Goal: Information Seeking & Learning: Learn about a topic

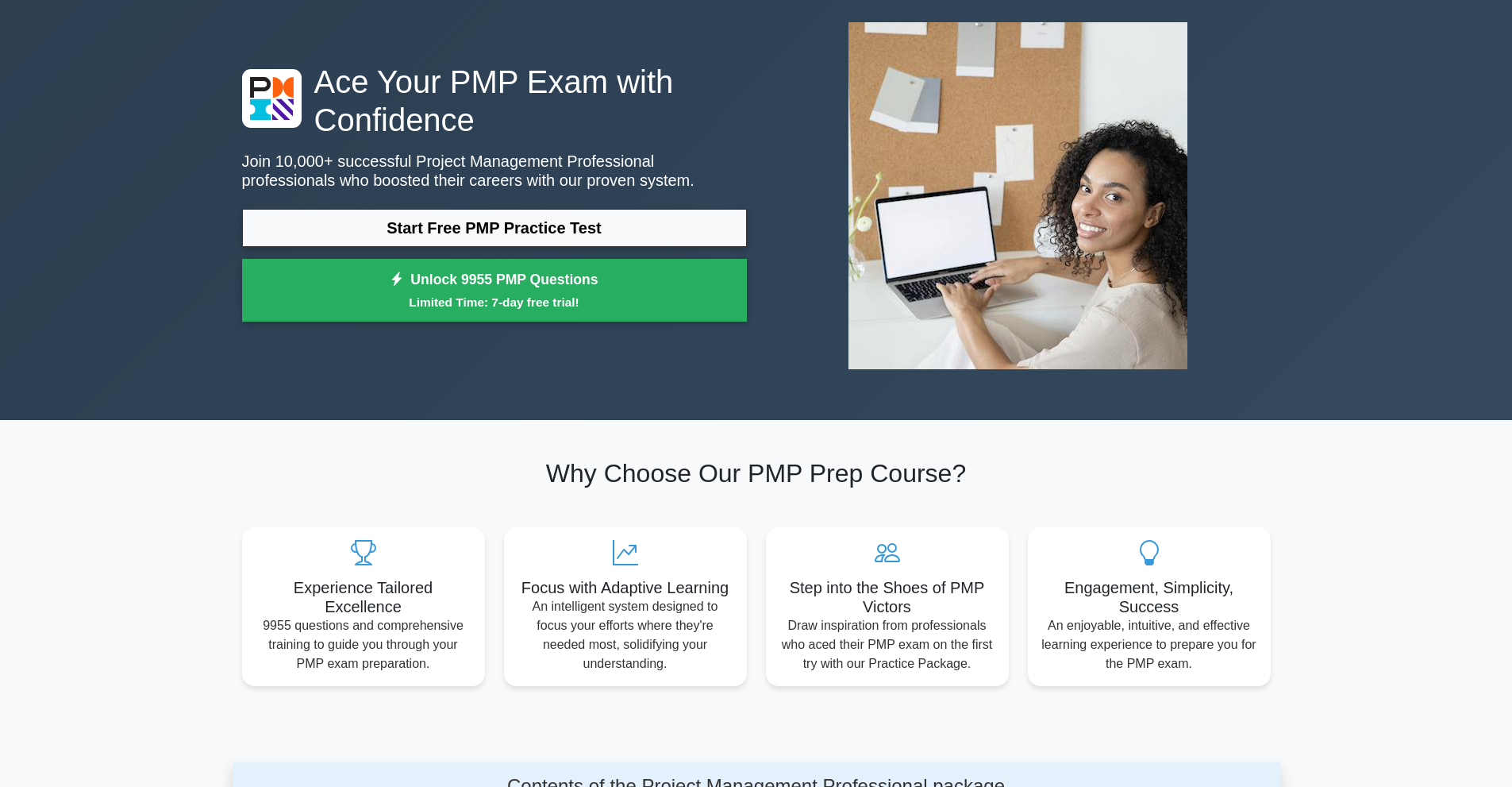
scroll to position [106, 0]
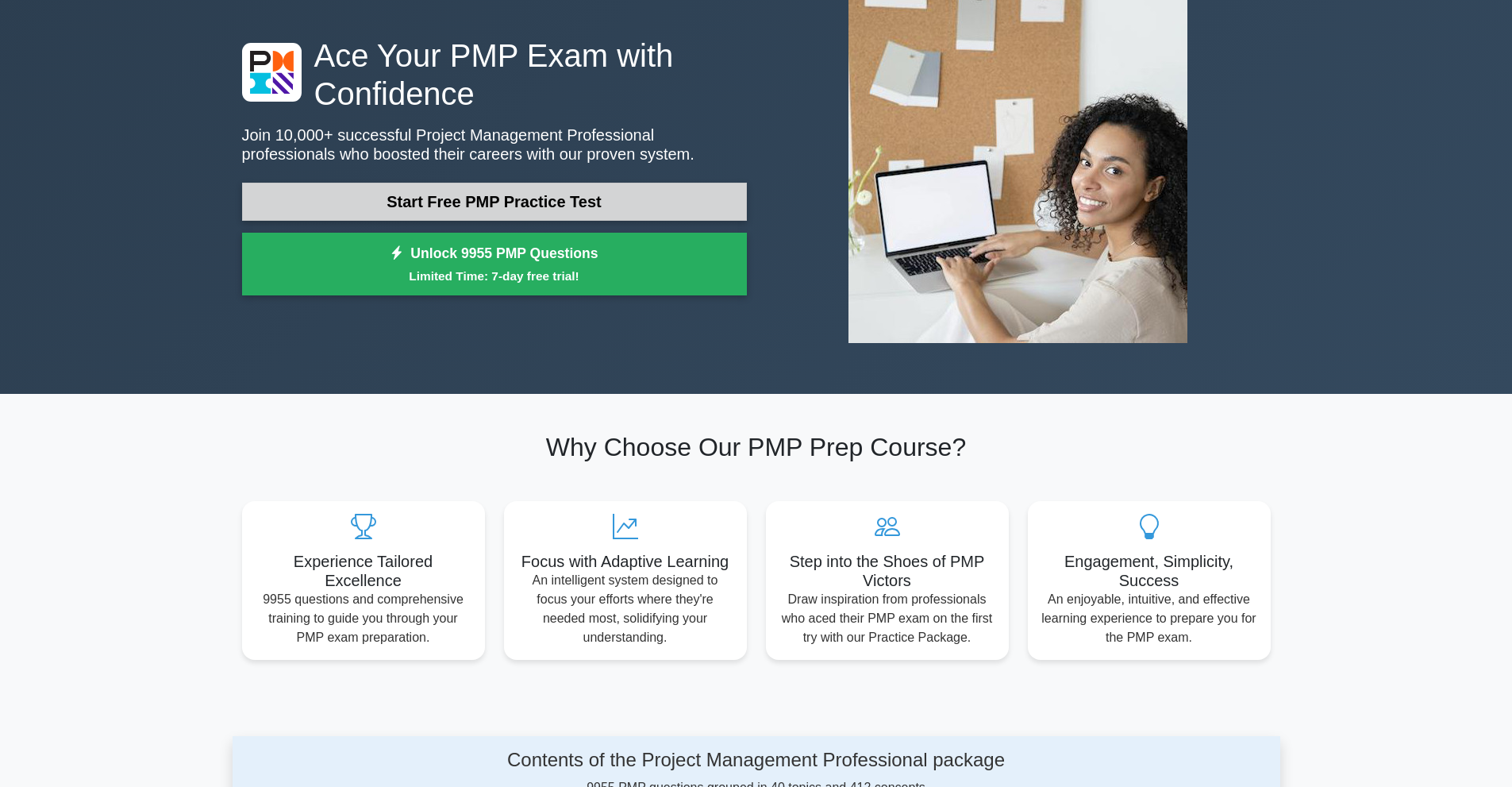
drag, startPoint x: 0, startPoint y: 0, endPoint x: 668, endPoint y: 189, distance: 694.2
click at [668, 189] on link "Start Free PMP Practice Test" at bounding box center [495, 201] width 505 height 38
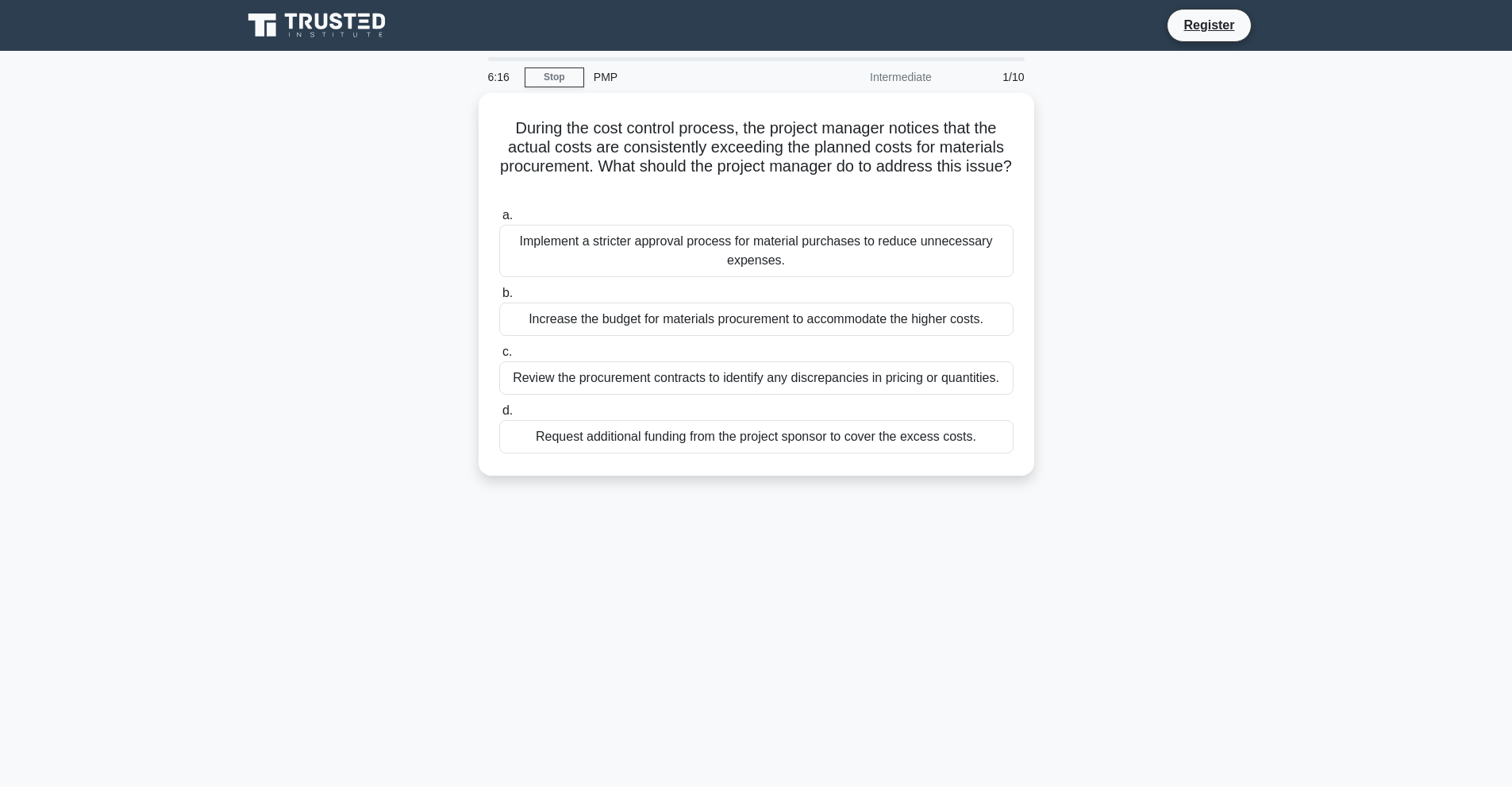
click at [910, 69] on div "Intermediate" at bounding box center [872, 77] width 139 height 32
click at [931, 80] on div "Intermediate" at bounding box center [872, 77] width 139 height 32
click at [612, 74] on div "PMP" at bounding box center [694, 77] width 218 height 32
click at [625, 74] on div "PMP" at bounding box center [694, 77] width 218 height 32
click at [1018, 70] on div "1/10" at bounding box center [987, 77] width 93 height 32
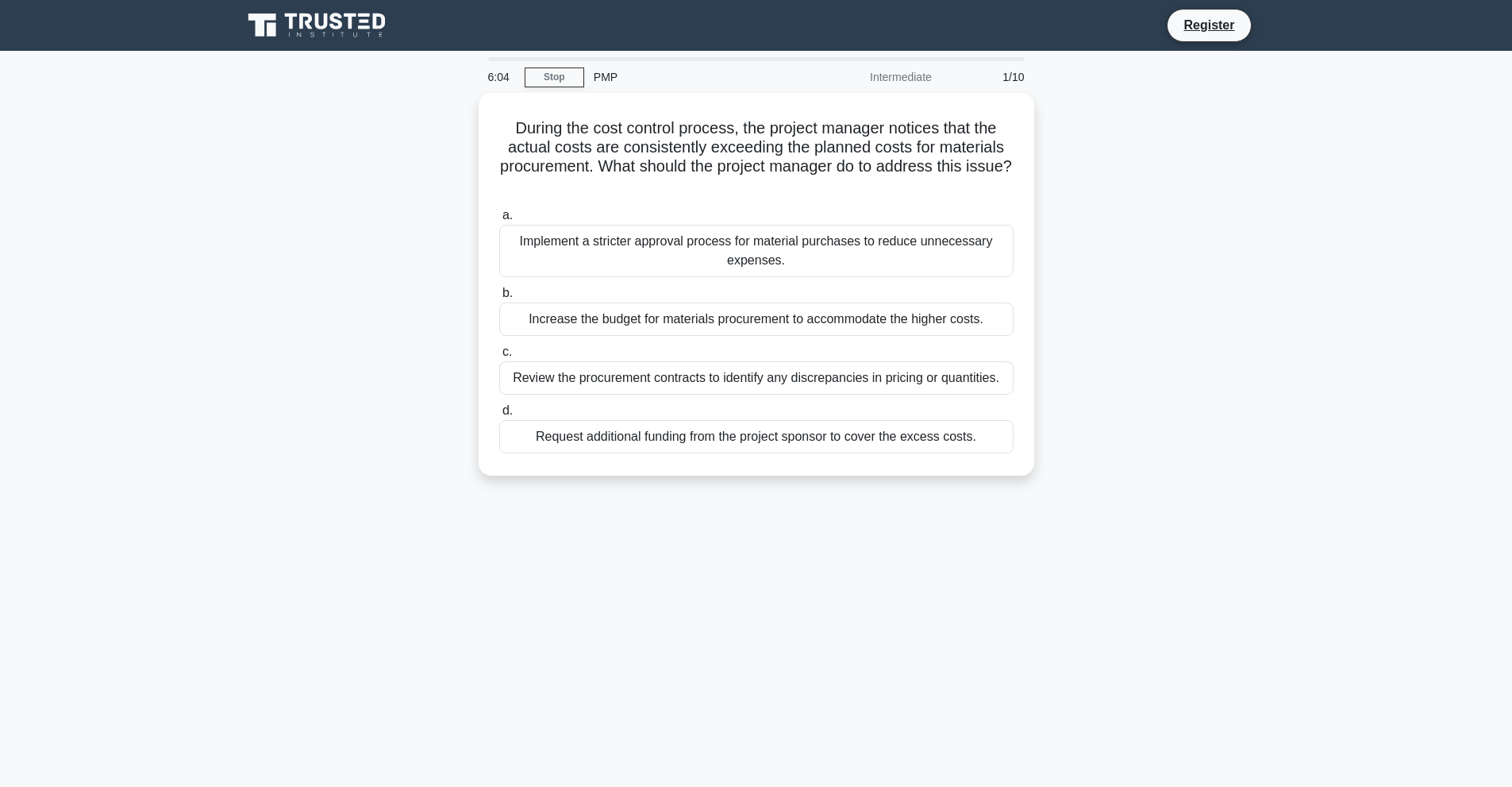
click at [1046, 73] on div "6:04 Stop PMP Intermediate 1/10 During the cost control process, the project ma…" at bounding box center [757, 454] width 1048 height 794
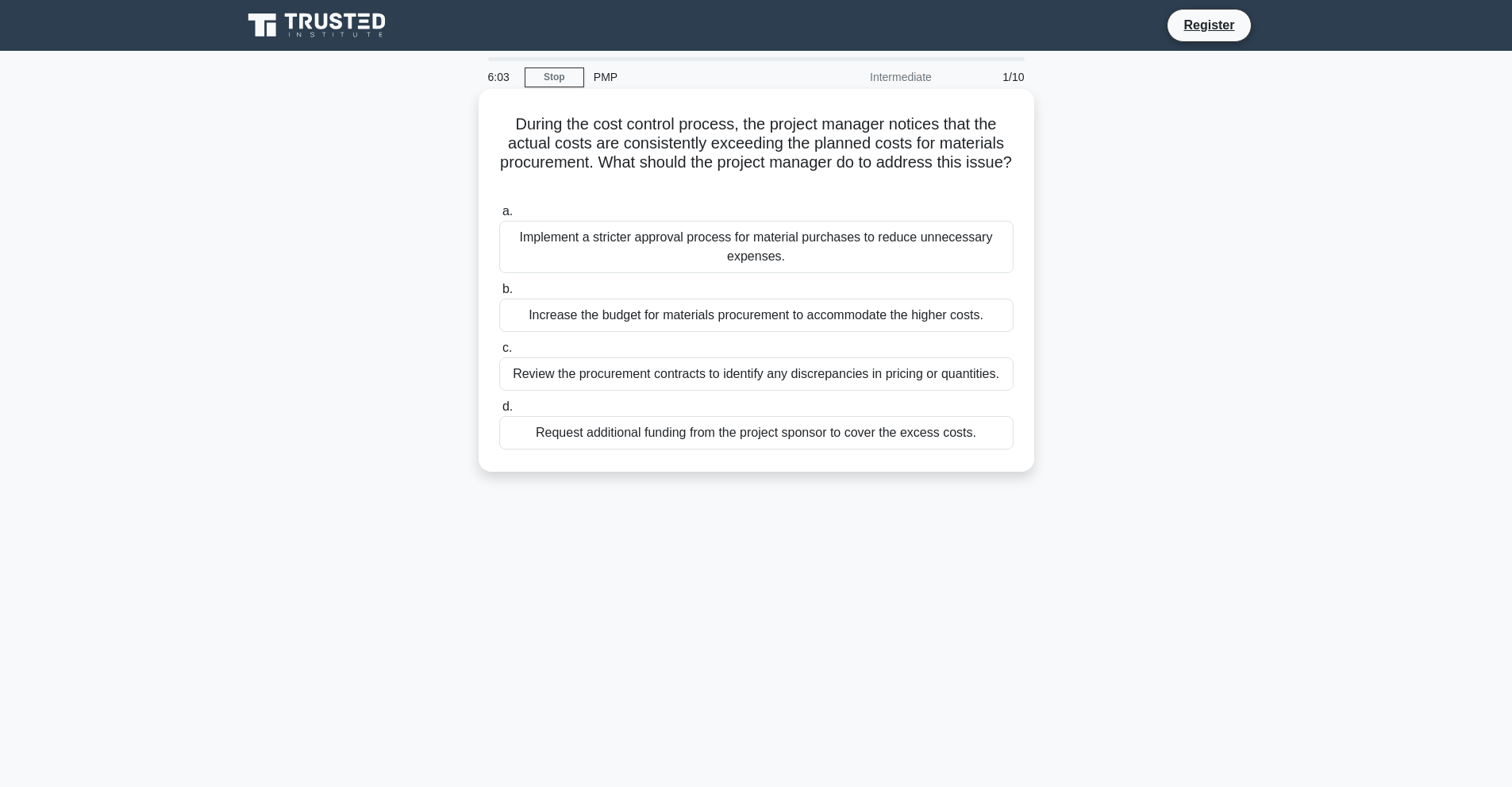
click at [1030, 119] on div "During the cost control process, the project manager notices that the actual co…" at bounding box center [756, 280] width 555 height 382
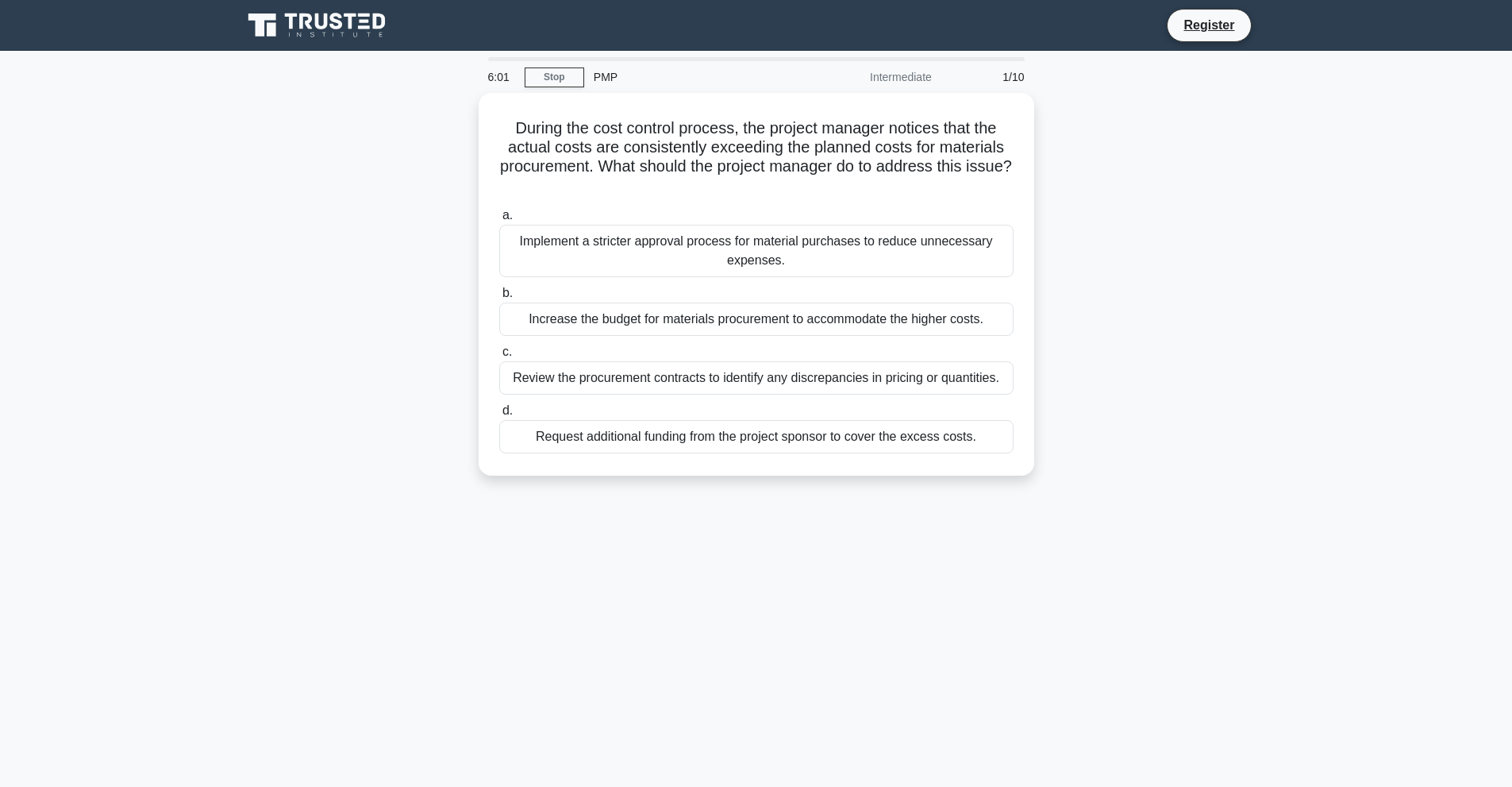
click at [1115, 237] on div "During the cost control process, the project manager notices that the actual co…" at bounding box center [757, 294] width 1048 height 402
click at [1109, 268] on div "During the cost control process, the project manager notices that the actual co…" at bounding box center [757, 294] width 1048 height 402
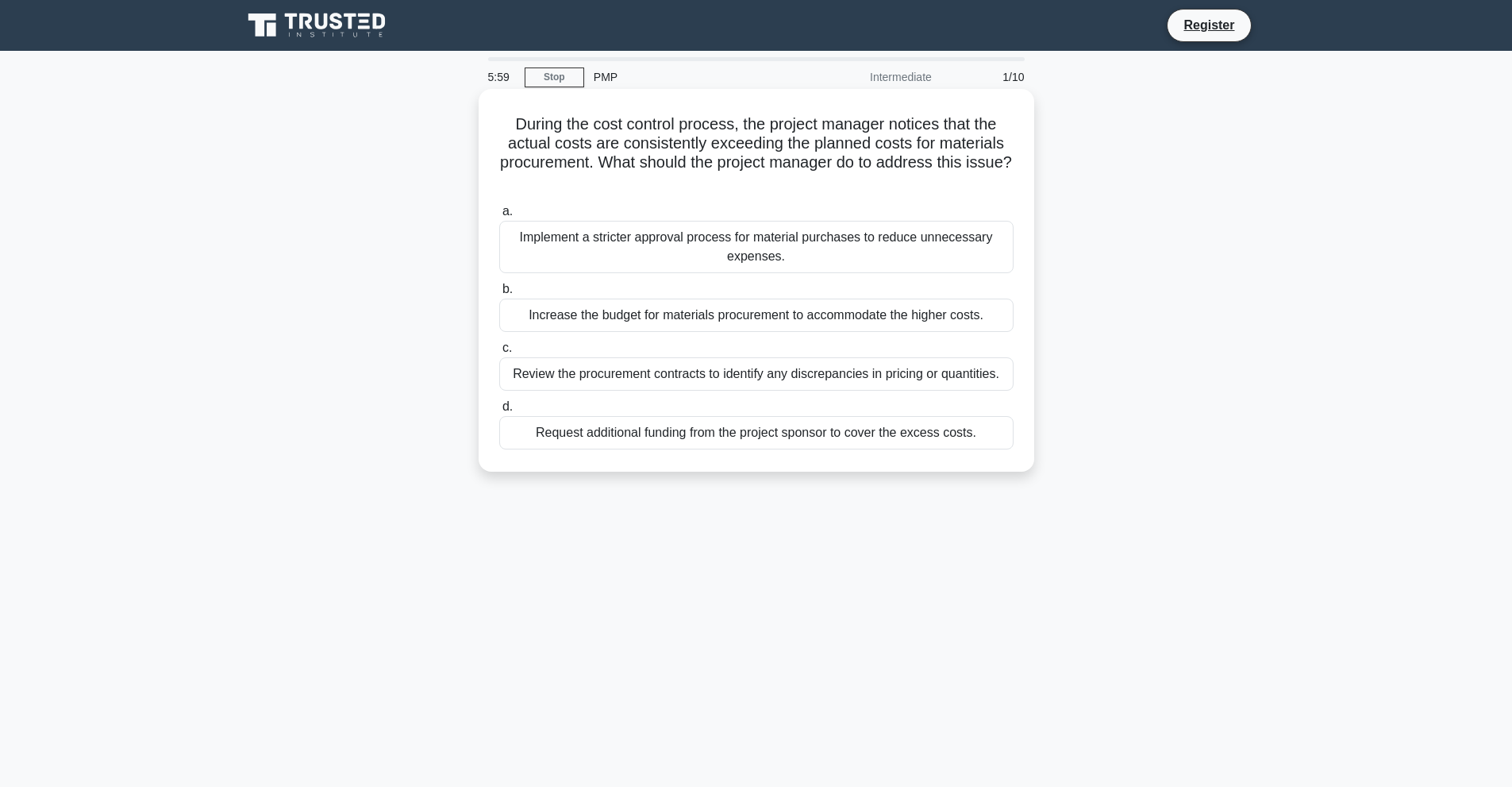
click at [879, 388] on div "Review the procurement contracts to identify any discrepancies in pricing or qu…" at bounding box center [756, 374] width 515 height 33
click at [499, 353] on input "c. Review the procurement contracts to identify any discrepancies in pricing or…" at bounding box center [499, 348] width 0 height 10
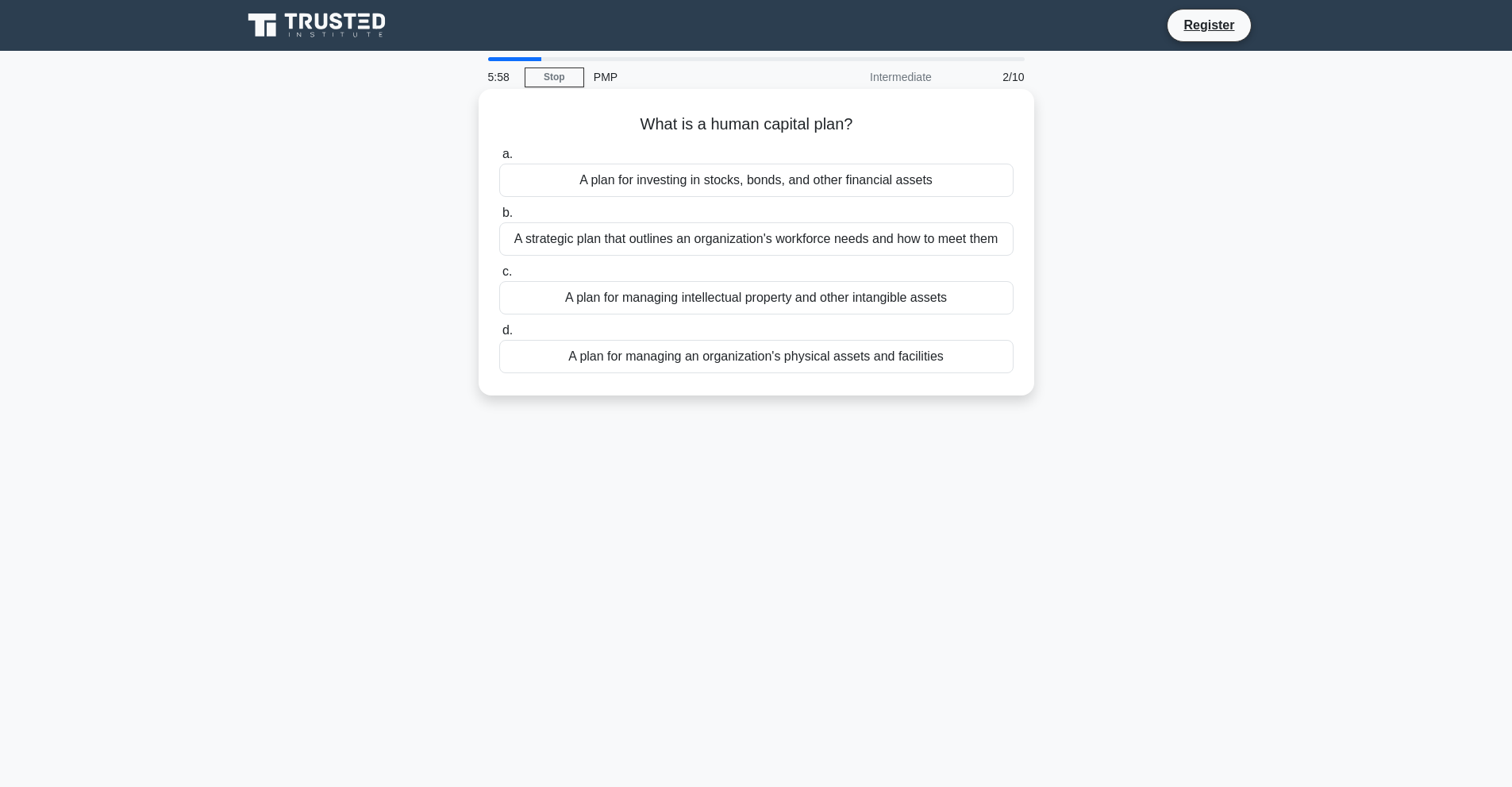
click at [912, 375] on div "a. A plan for investing in stocks, bonds, and other financial assets b. A strat…" at bounding box center [756, 259] width 533 height 235
drag, startPoint x: 1037, startPoint y: 310, endPoint x: 999, endPoint y: 334, distance: 44.9
click at [1006, 330] on div "What is a human capital plan? .spinner_0XTQ{transform-origin:center;animation:s…" at bounding box center [757, 255] width 1048 height 325
click at [987, 341] on div "A plan for managing an organization's physical assets and facilities" at bounding box center [756, 356] width 515 height 33
click at [499, 336] on input "d. A plan for managing an organization's physical assets and facilities" at bounding box center [499, 330] width 0 height 10
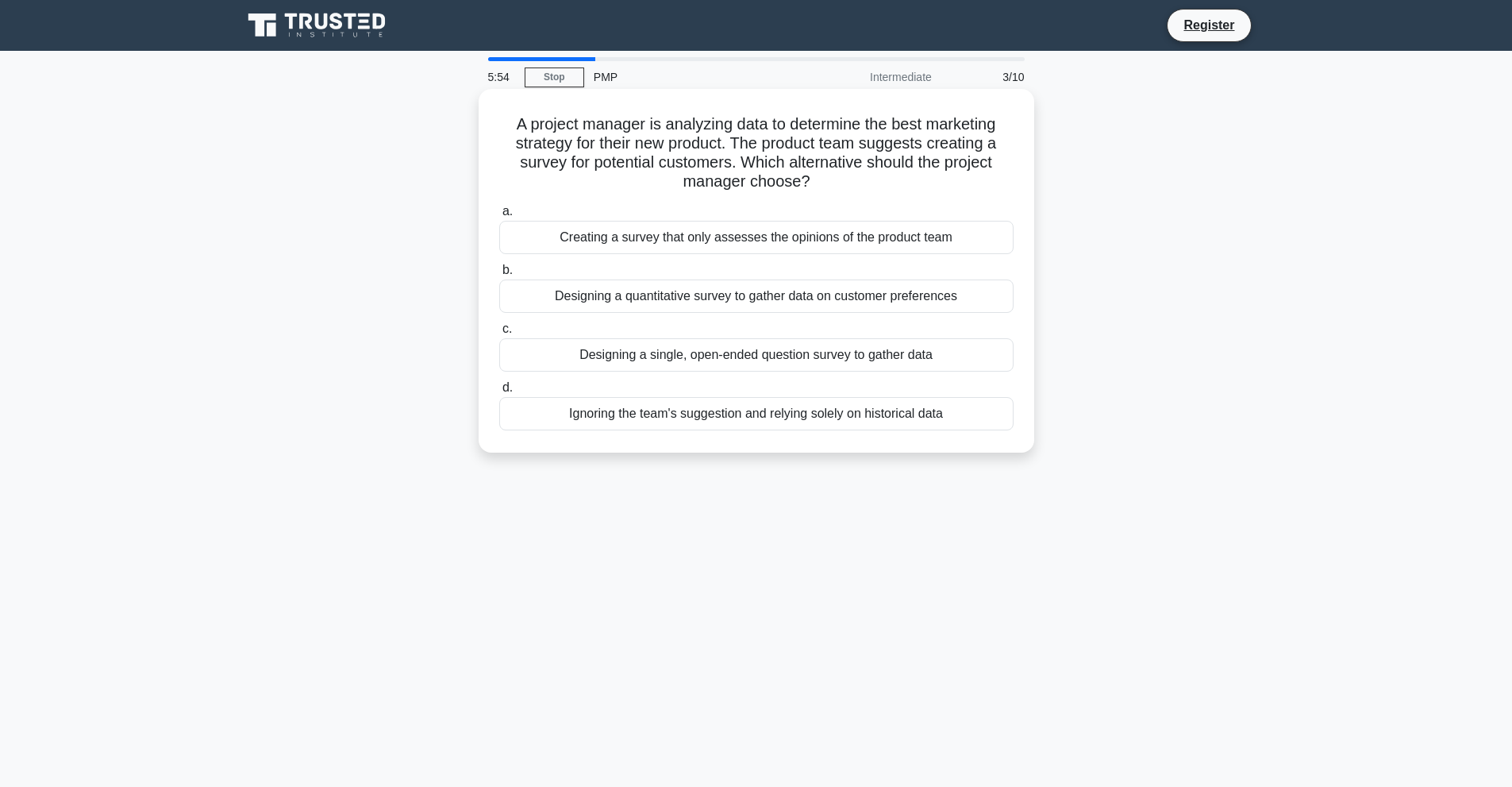
drag, startPoint x: 980, startPoint y: 434, endPoint x: 983, endPoint y: 452, distance: 18.2
click at [988, 458] on div "A project manager is analyzing data to determine the best marketing strategy fo…" at bounding box center [757, 284] width 1048 height 382
click at [973, 231] on div "Creating a survey that only assesses the opinions of the product team" at bounding box center [756, 237] width 515 height 33
click at [499, 217] on input "a. Creating a survey that only assesses the opinions of the product team" at bounding box center [499, 212] width 0 height 10
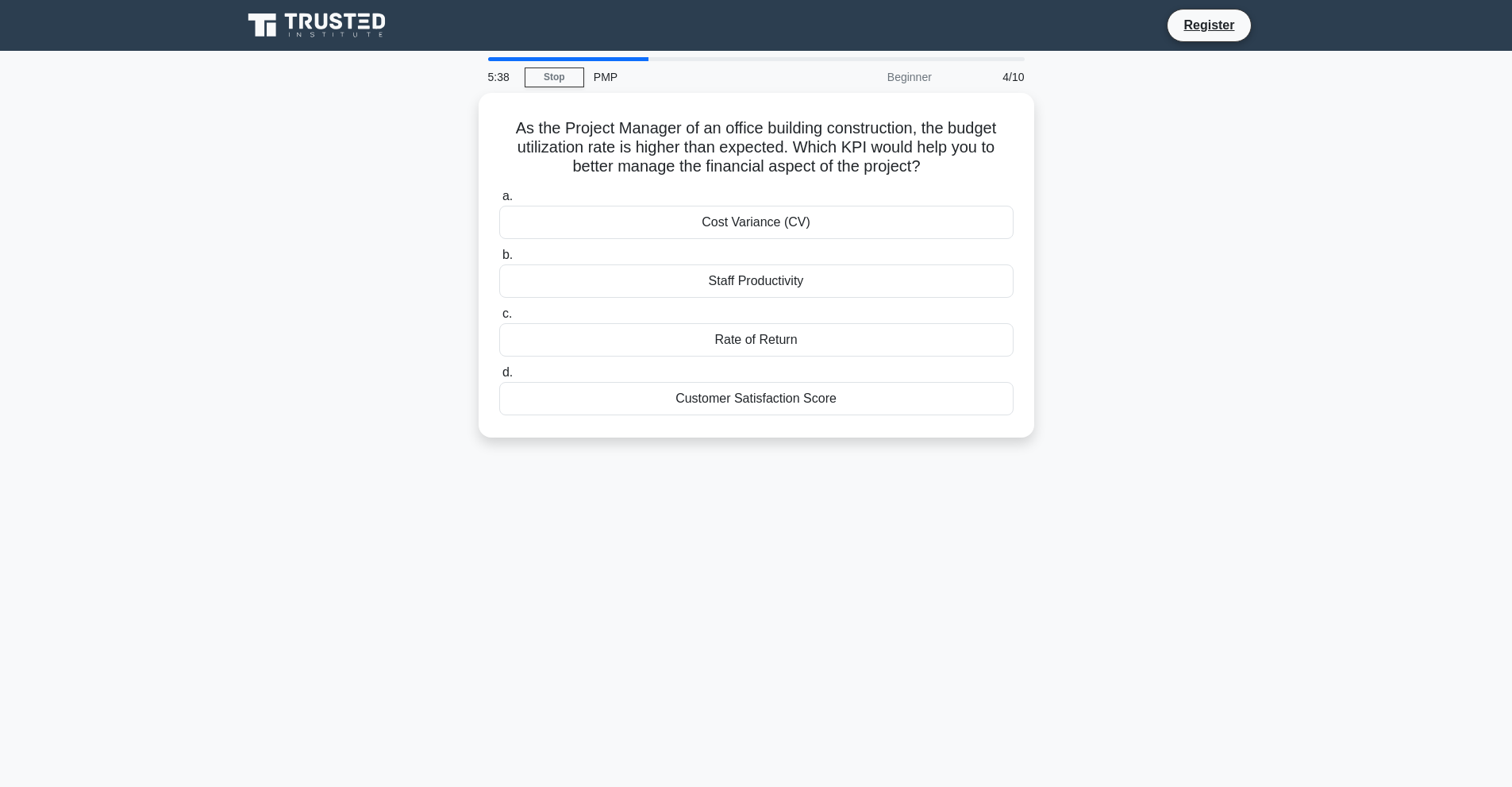
click at [626, 40] on div "Register" at bounding box center [839, 25] width 864 height 33
click at [623, 49] on nav "Register" at bounding box center [756, 26] width 1512 height 51
click at [620, 50] on nav "Register" at bounding box center [756, 26] width 1512 height 51
drag, startPoint x: 607, startPoint y: 53, endPoint x: 560, endPoint y: 56, distance: 47.1
click at [560, 56] on main "5:35 Stop PMP Beginner 4/10 As the Project Manager of an office building constr…" at bounding box center [756, 454] width 1512 height 807
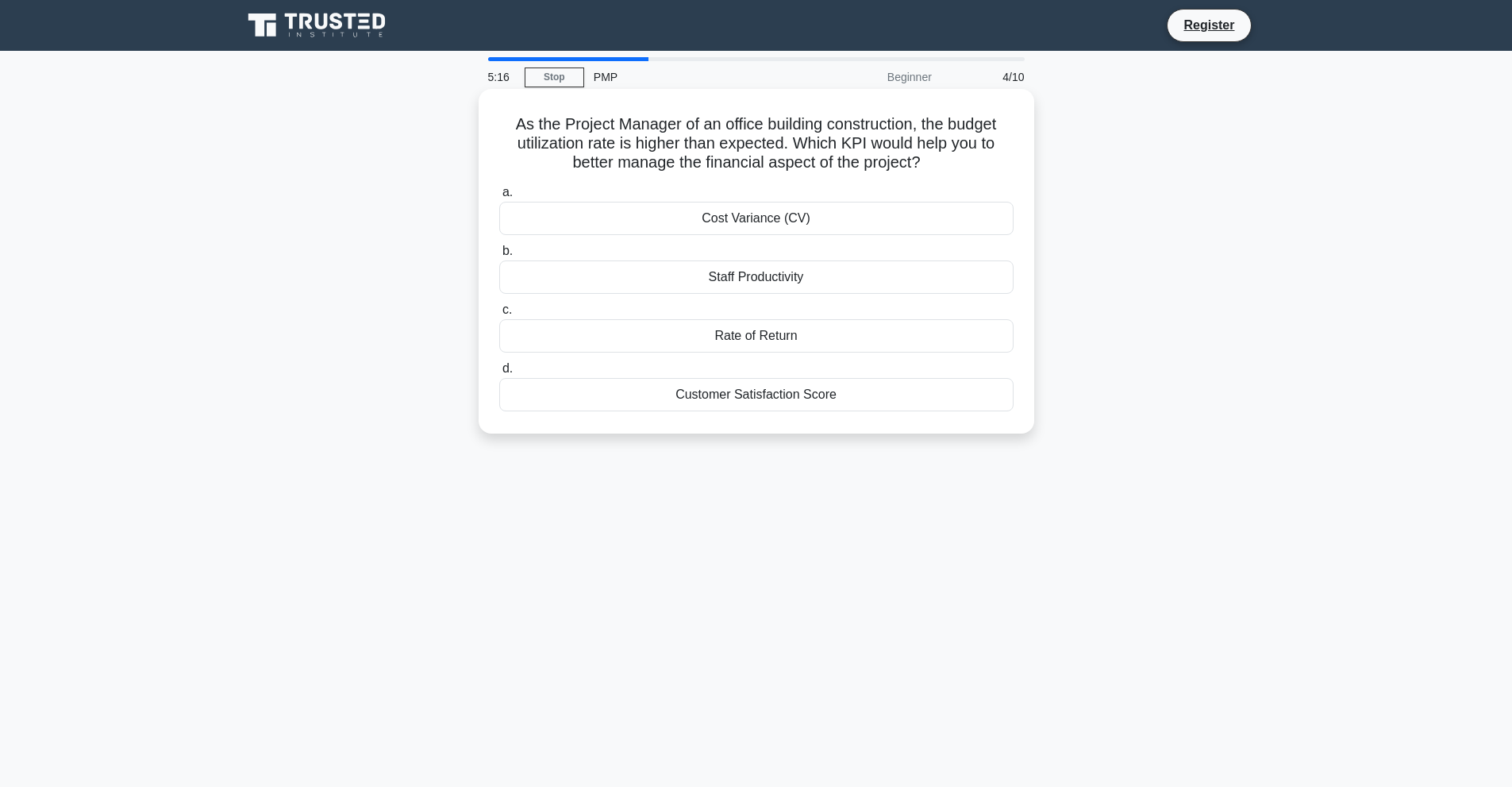
click at [953, 382] on div "Customer Satisfaction Score" at bounding box center [756, 394] width 515 height 33
click at [499, 374] on input "d. Customer Satisfaction Score" at bounding box center [499, 369] width 0 height 10
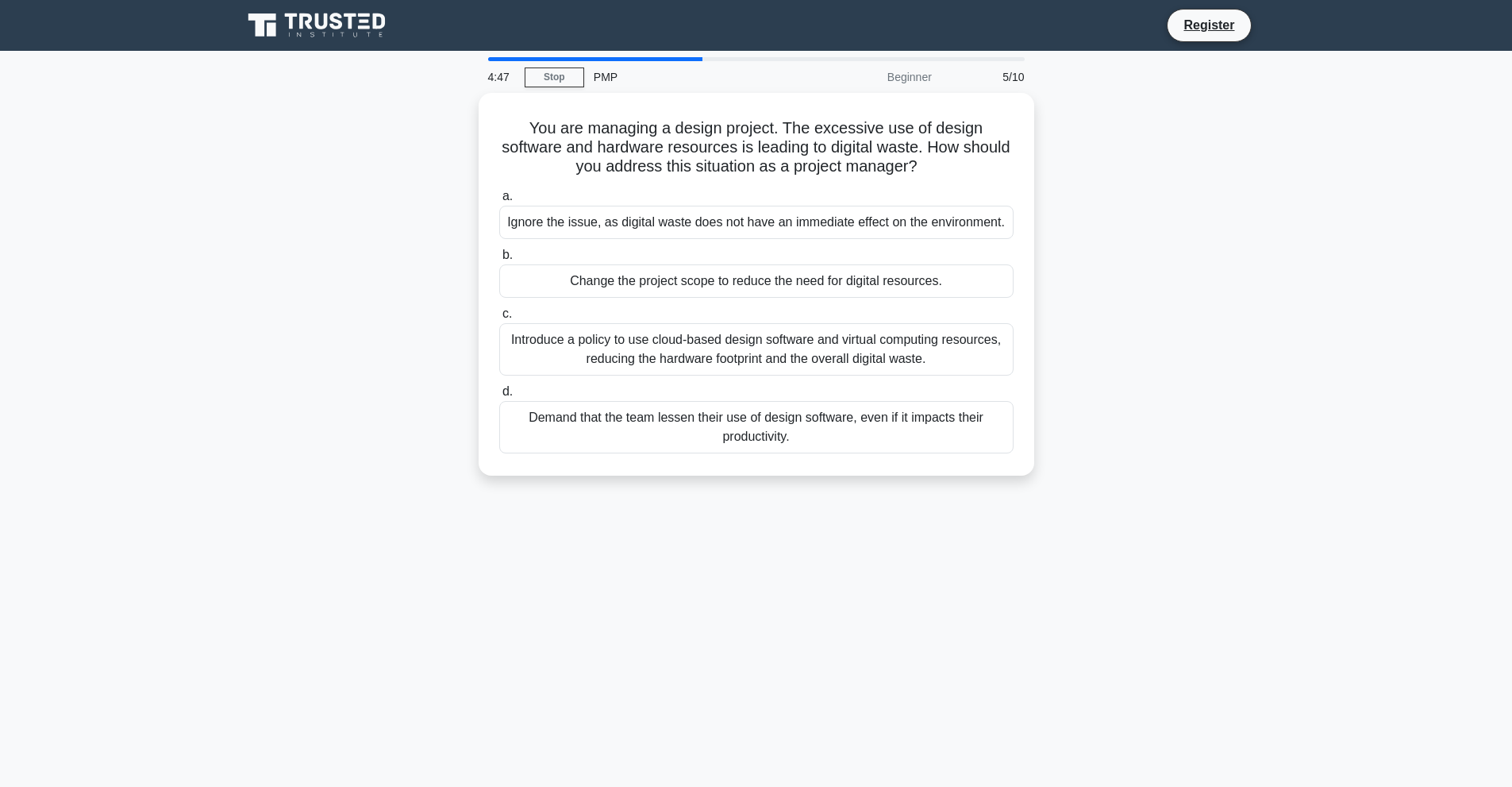
click at [953, 382] on label "d. Demand that the team lessen their use of design software, even if it impacts…" at bounding box center [756, 417] width 515 height 72
click at [499, 387] on input "d. Demand that the team lessen their use of design software, even if it impacts…" at bounding box center [499, 392] width 0 height 10
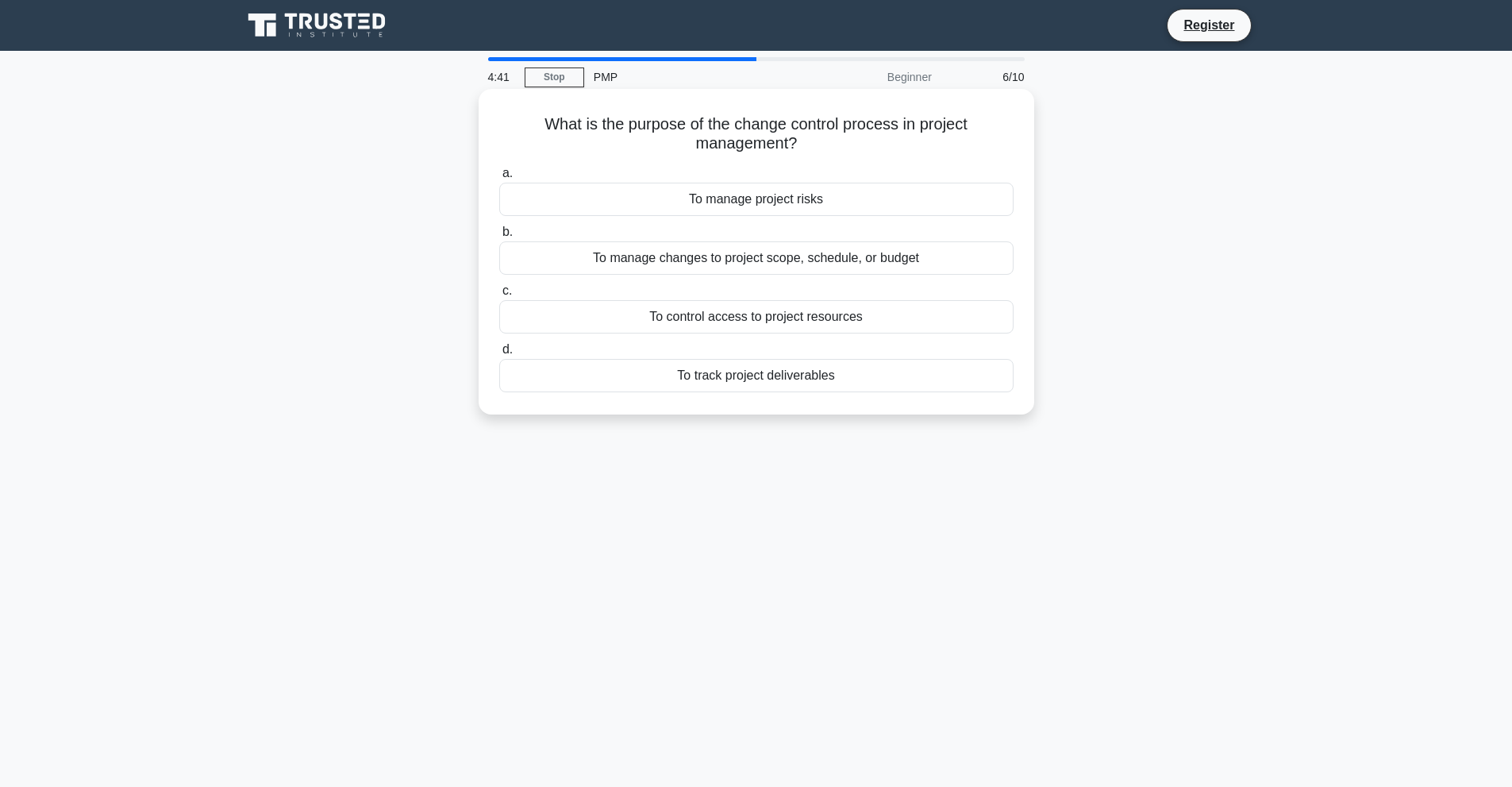
click at [953, 383] on div "To track project deliverables" at bounding box center [756, 376] width 515 height 33
click at [499, 355] on input "d. To track project deliverables" at bounding box center [499, 350] width 0 height 10
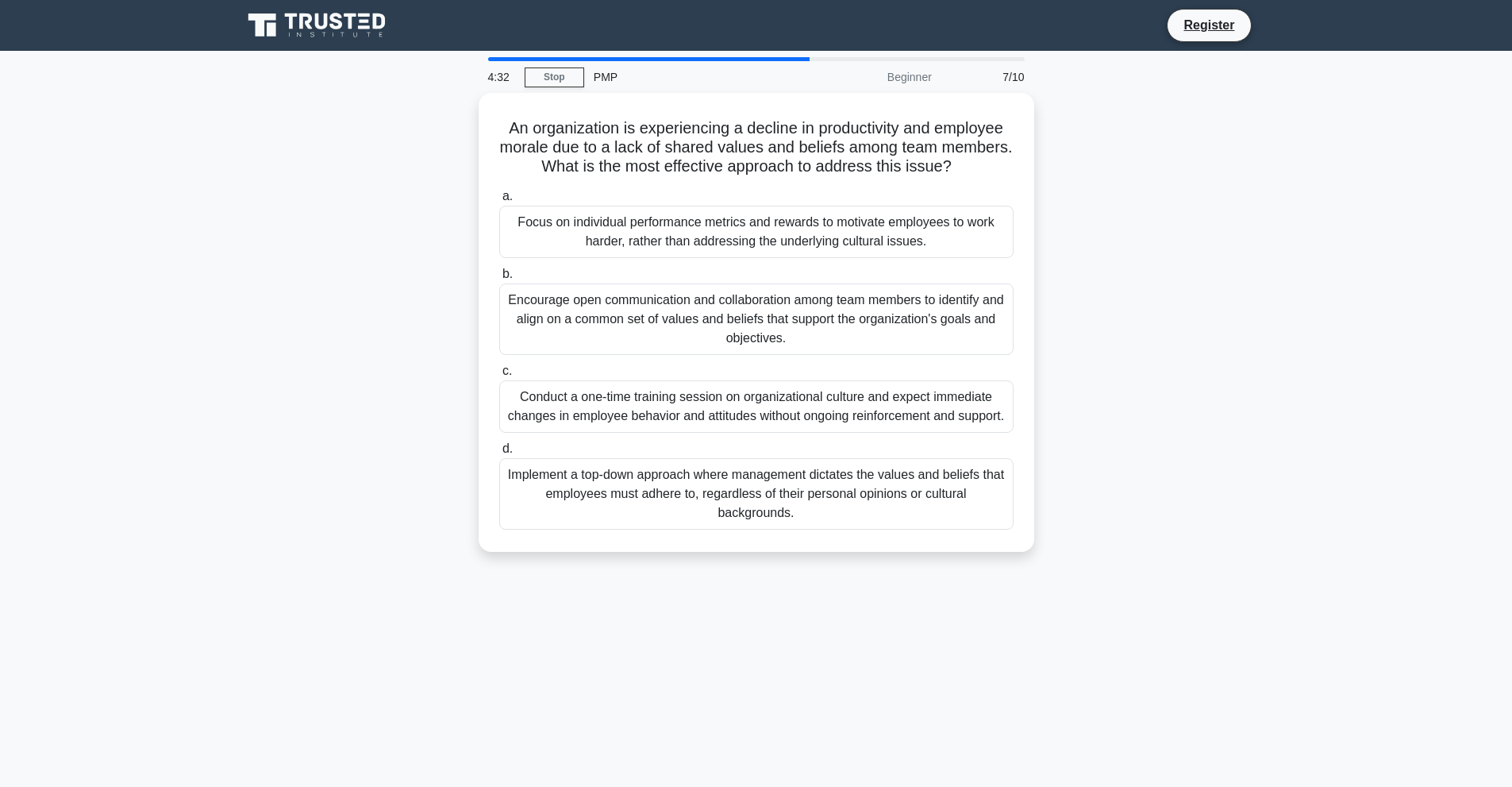
click at [953, 383] on div "Conduct a one-time training session on organizational culture and expect immedi…" at bounding box center [756, 406] width 515 height 52
click at [499, 376] on input "c. Conduct a one-time training session on organizational culture and expect imm…" at bounding box center [499, 371] width 0 height 10
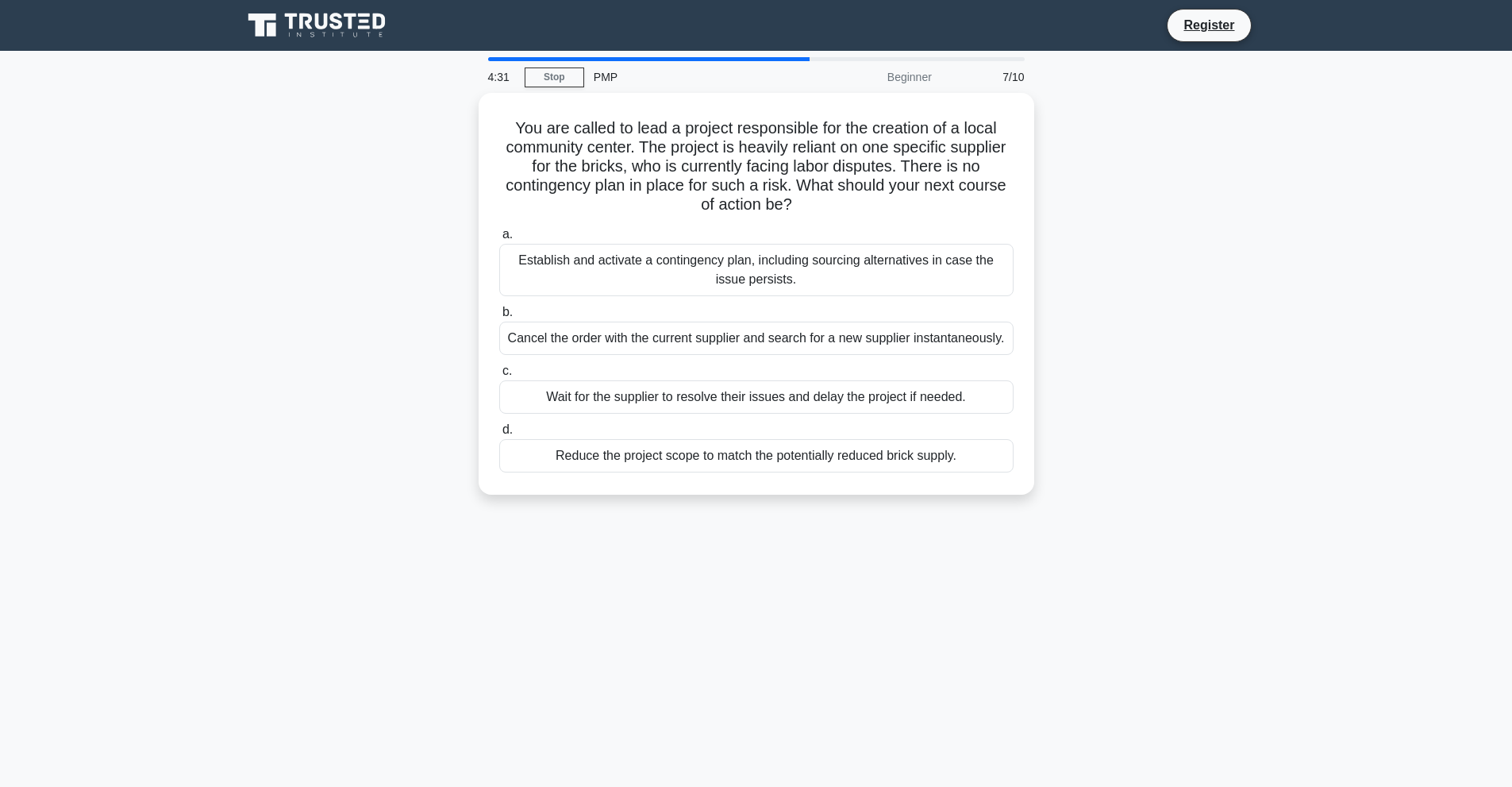
click at [952, 384] on div "Wait for the supplier to resolve their issues and delay the project if needed." at bounding box center [756, 397] width 515 height 33
click at [499, 376] on input "c. Wait for the supplier to resolve their issues and delay the project if neede…" at bounding box center [499, 371] width 0 height 10
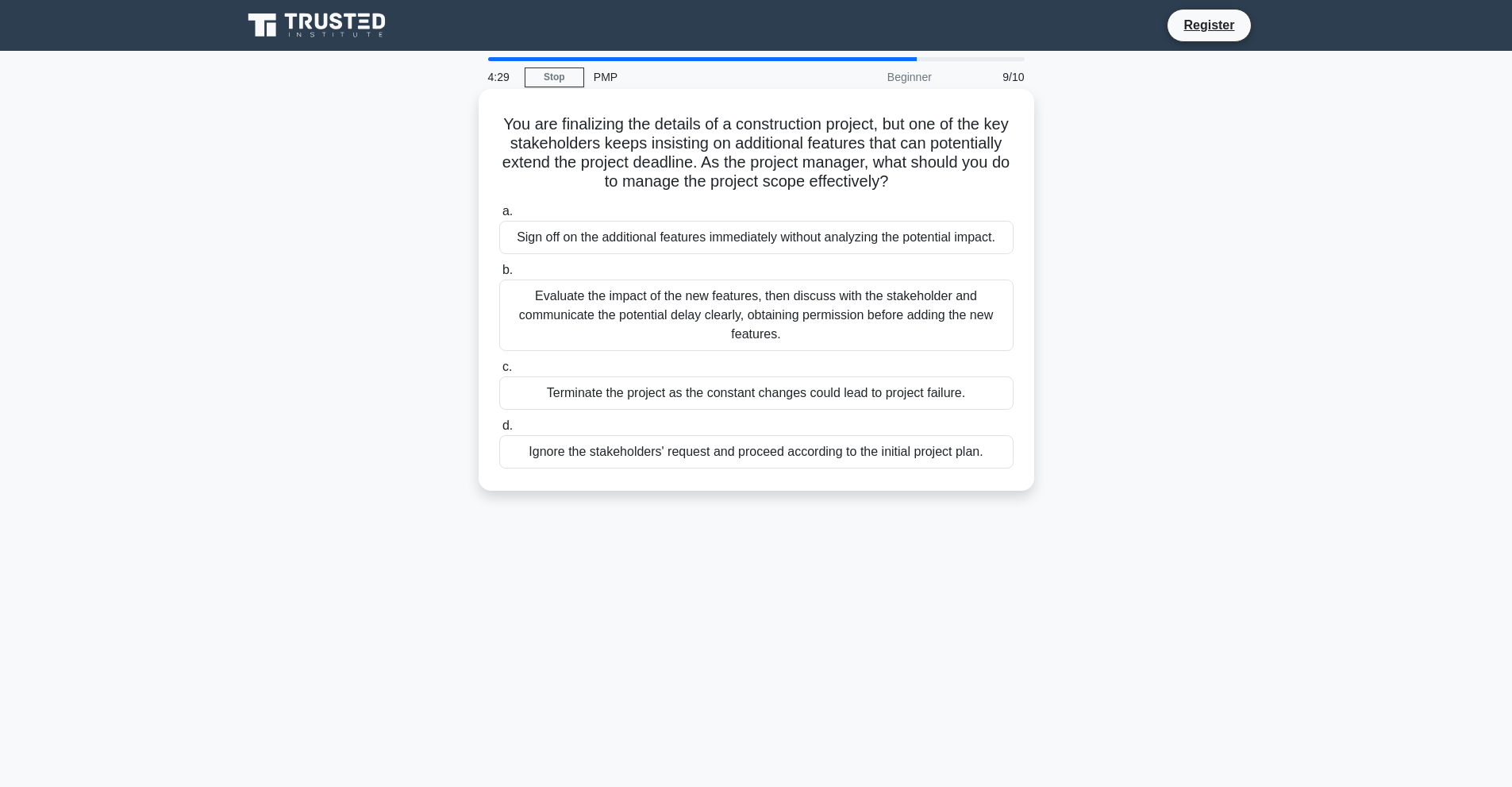
click at [928, 442] on div "Ignore the stakeholders' request and proceed according to the initial project p…" at bounding box center [756, 452] width 515 height 33
click at [499, 431] on input "d. Ignore the stakeholders' request and proceed according to the initial projec…" at bounding box center [499, 426] width 0 height 10
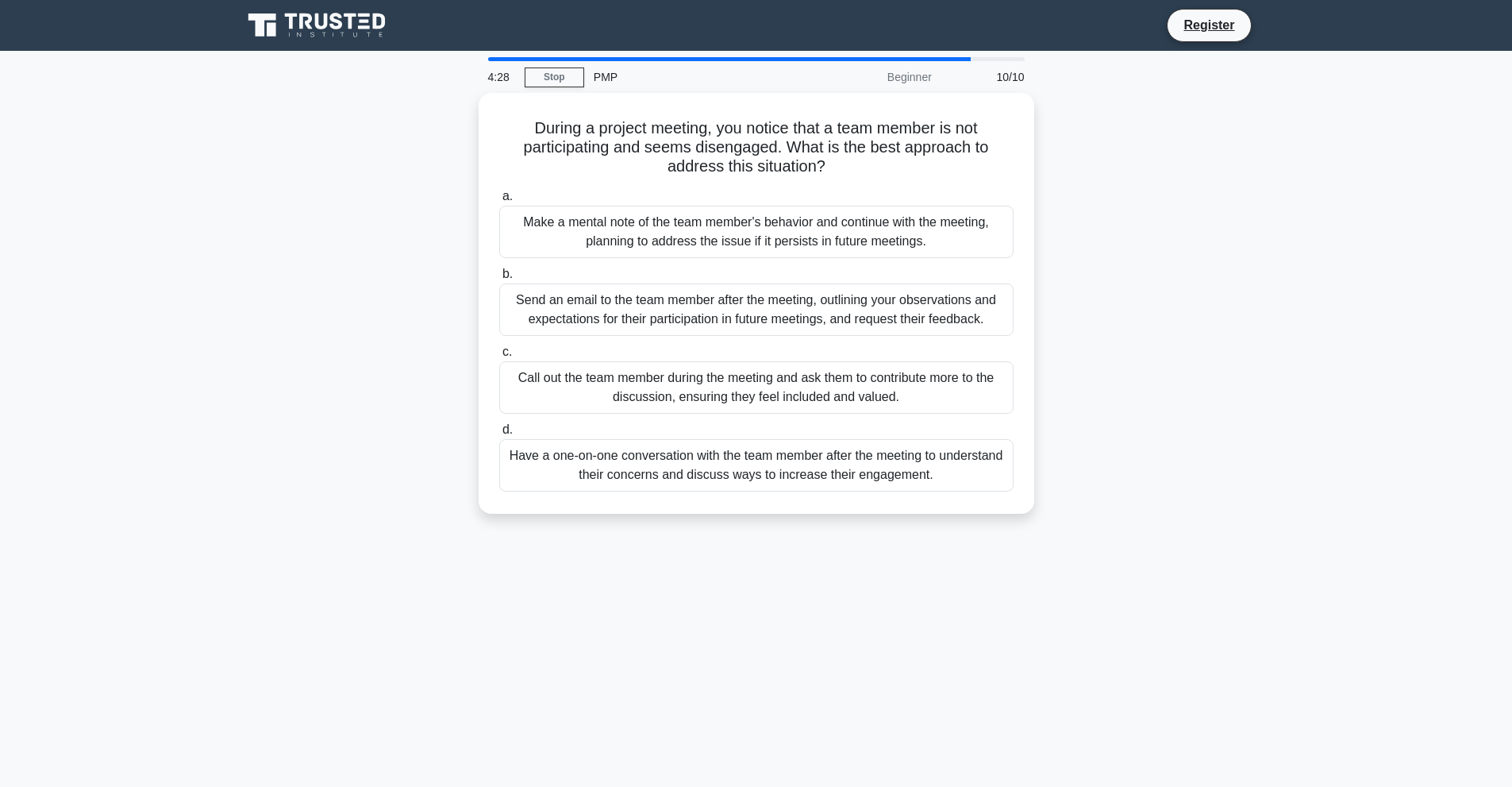
click at [926, 446] on div "Have a one-on-one conversation with the team member after the meeting to unders…" at bounding box center [756, 464] width 515 height 52
click at [499, 435] on input "d. Have a one-on-one conversation with the team member after the meeting to und…" at bounding box center [499, 430] width 0 height 10
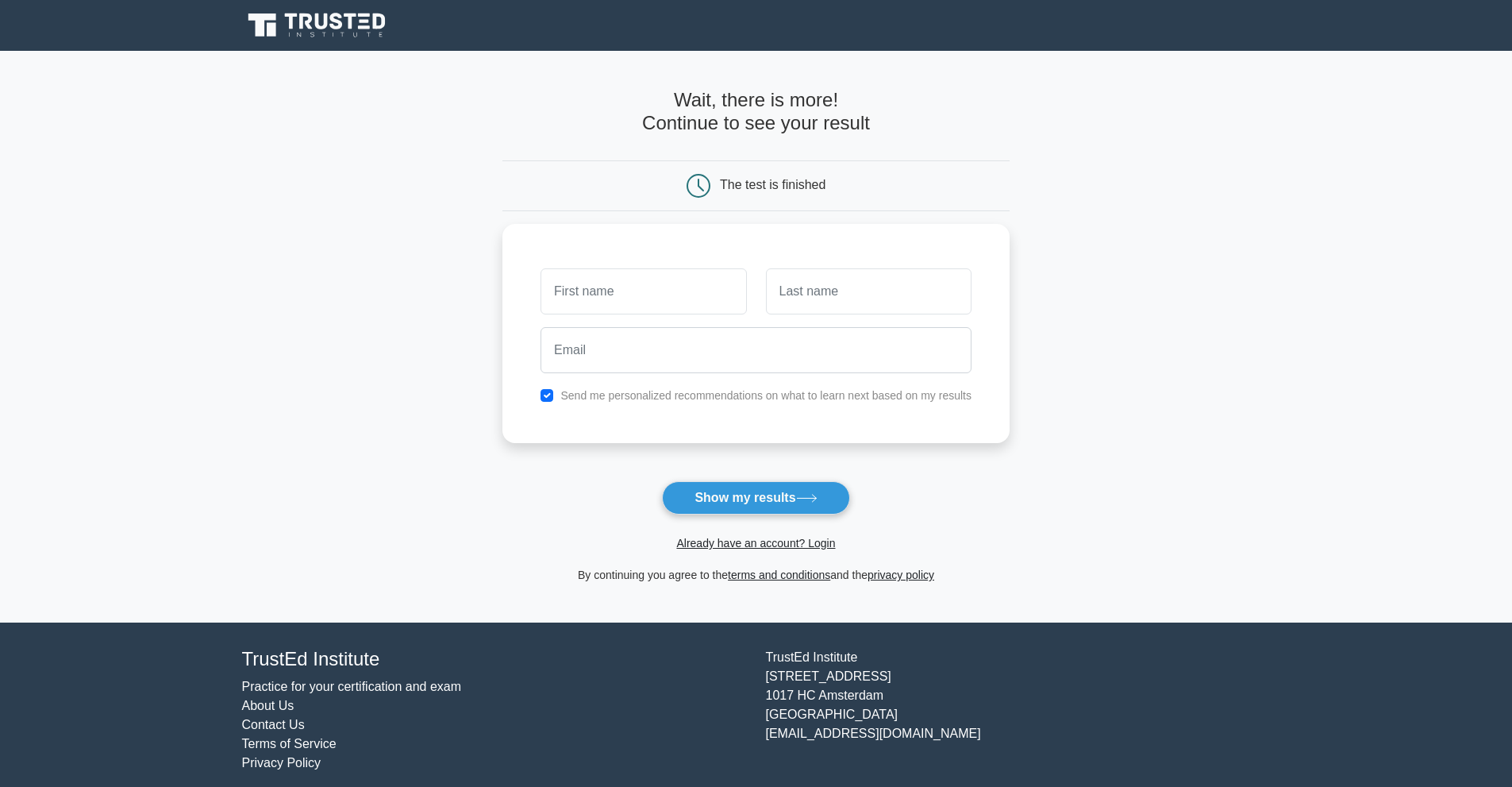
click at [778, 187] on div "The test is finished" at bounding box center [773, 184] width 106 height 14
click at [890, 176] on div "The test is finished" at bounding box center [756, 186] width 338 height 24
click at [794, 498] on button "Show my results" at bounding box center [756, 498] width 188 height 33
type input "peter"
click at [819, 294] on input "text" at bounding box center [869, 288] width 206 height 46
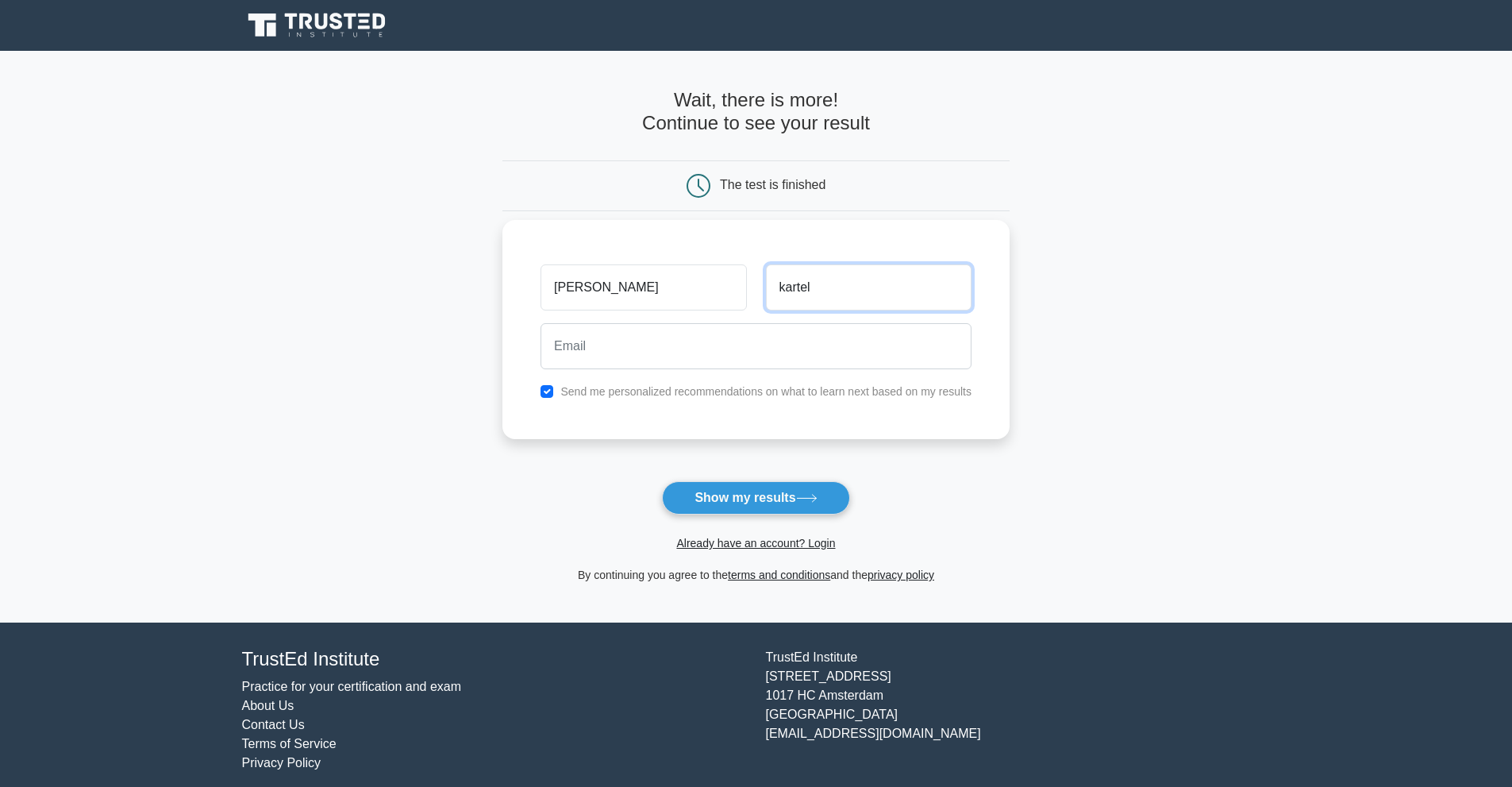
type input "kartel"
click at [752, 376] on div at bounding box center [755, 346] width 450 height 59
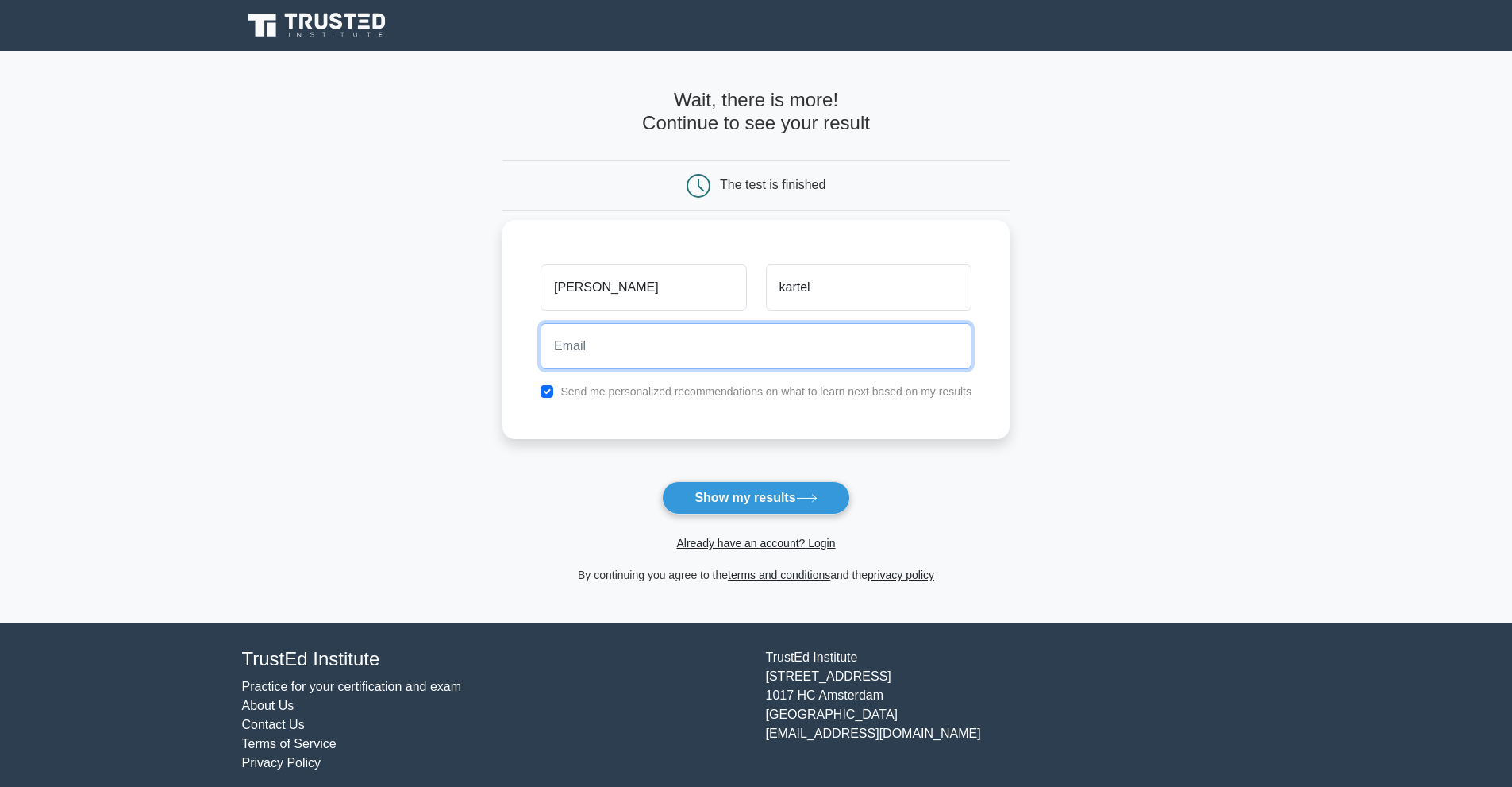
click at [749, 349] on input "email" at bounding box center [756, 347] width 431 height 46
type input "peter71kartel@gmail.com"
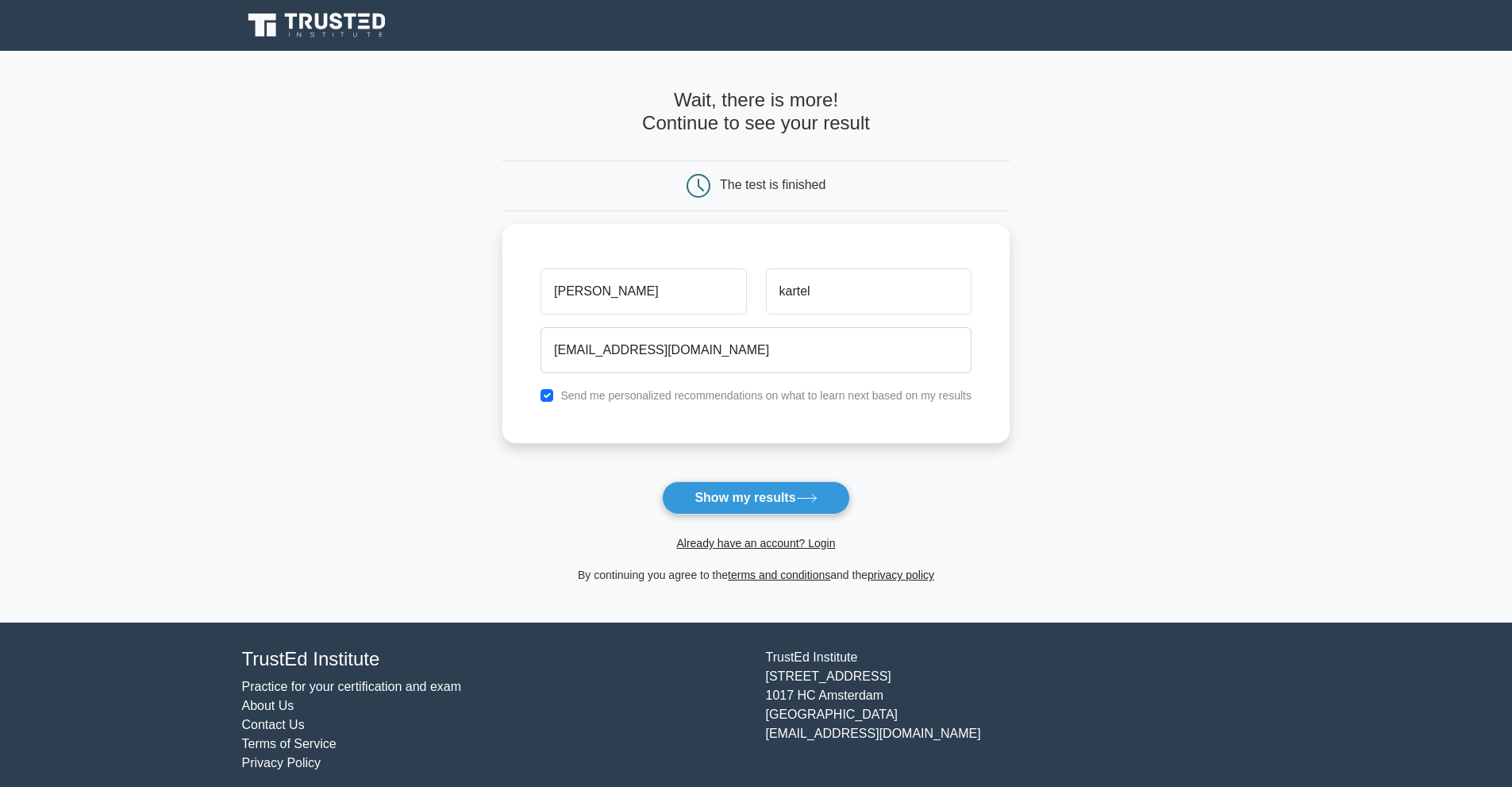
click at [758, 487] on button "Show my results" at bounding box center [756, 498] width 188 height 33
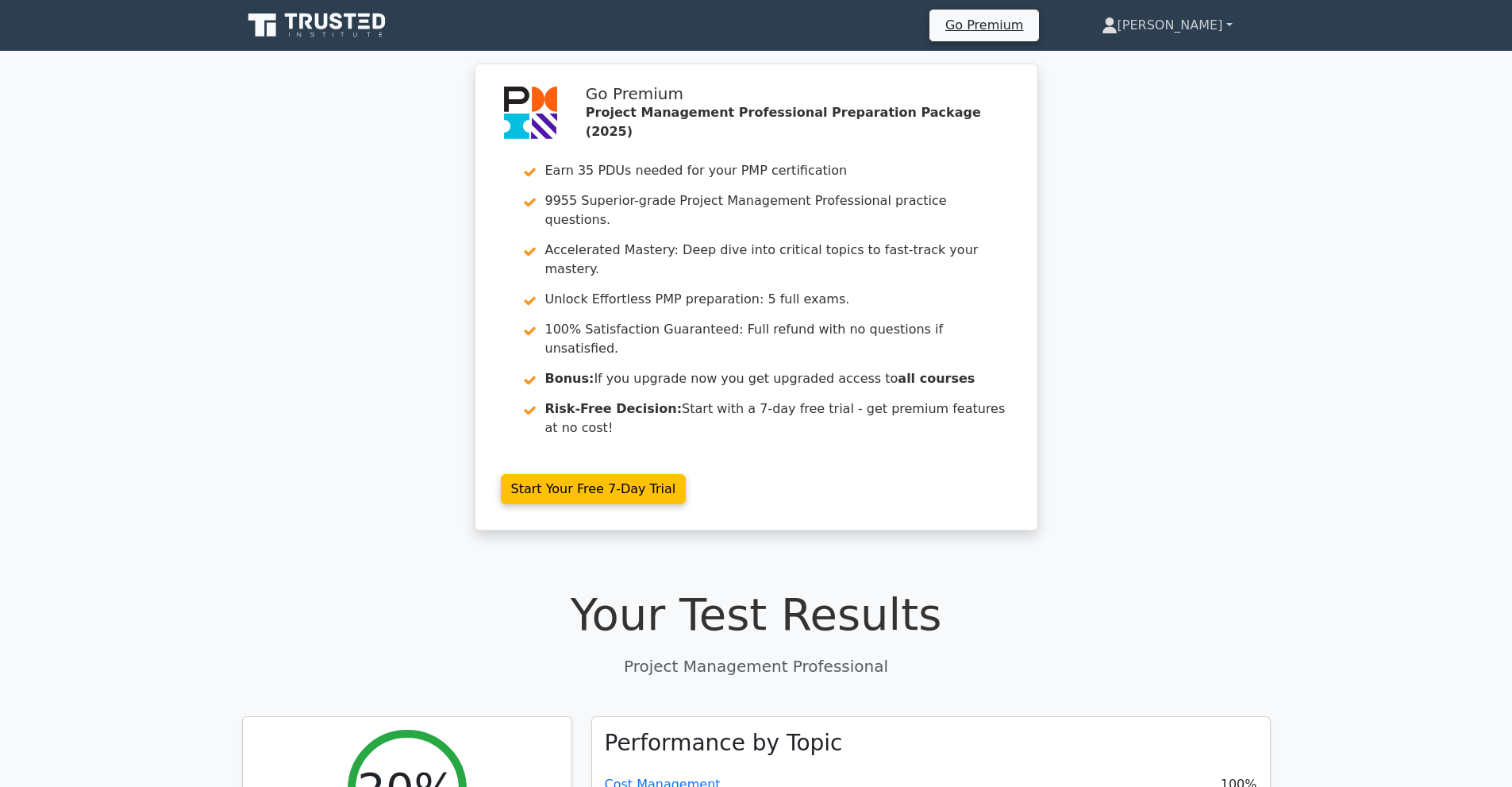
click at [1229, 25] on link "Peter" at bounding box center [1167, 25] width 207 height 32
click at [1160, 60] on link "Profile" at bounding box center [1127, 63] width 125 height 26
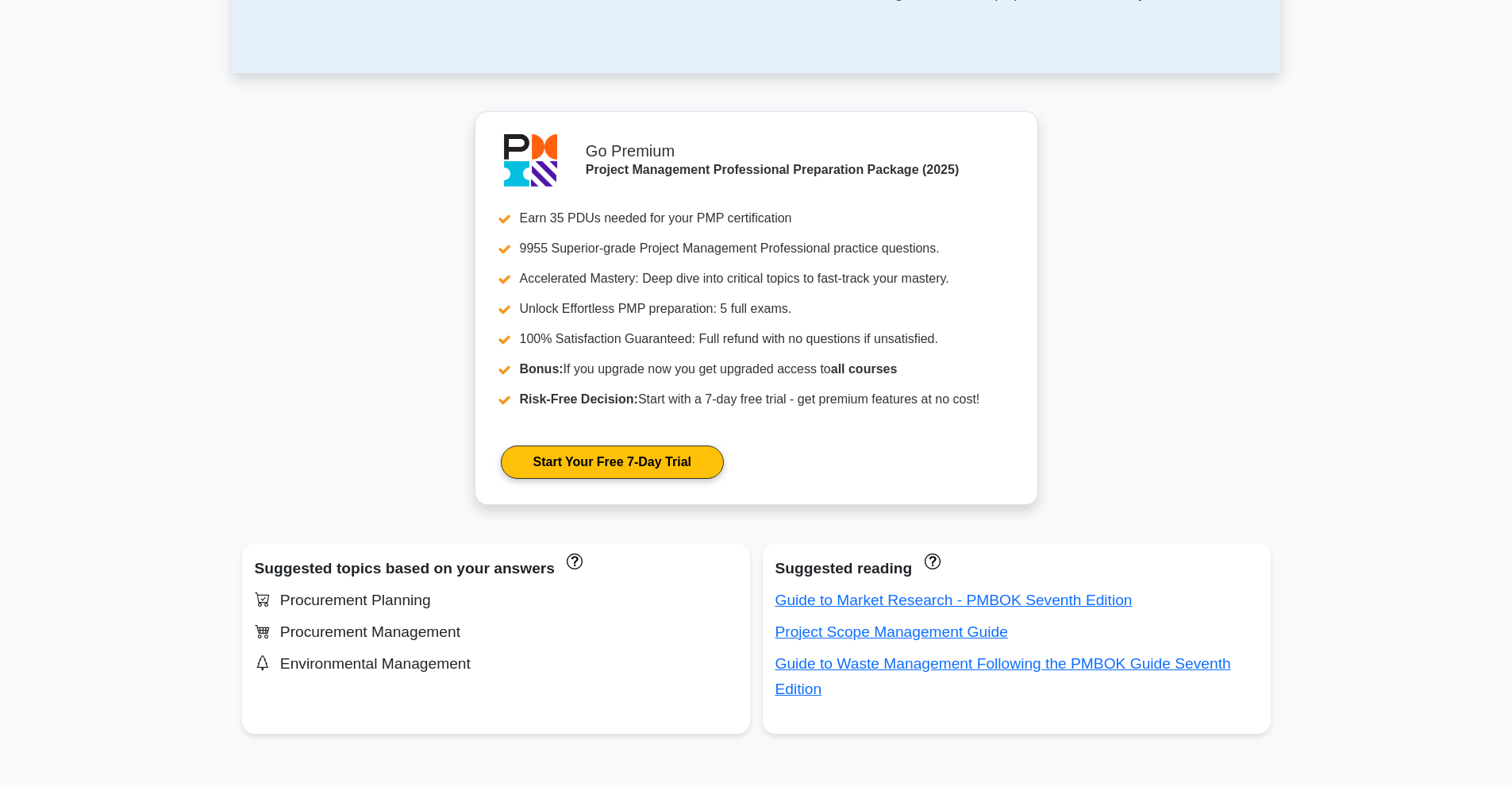
scroll to position [635, 0]
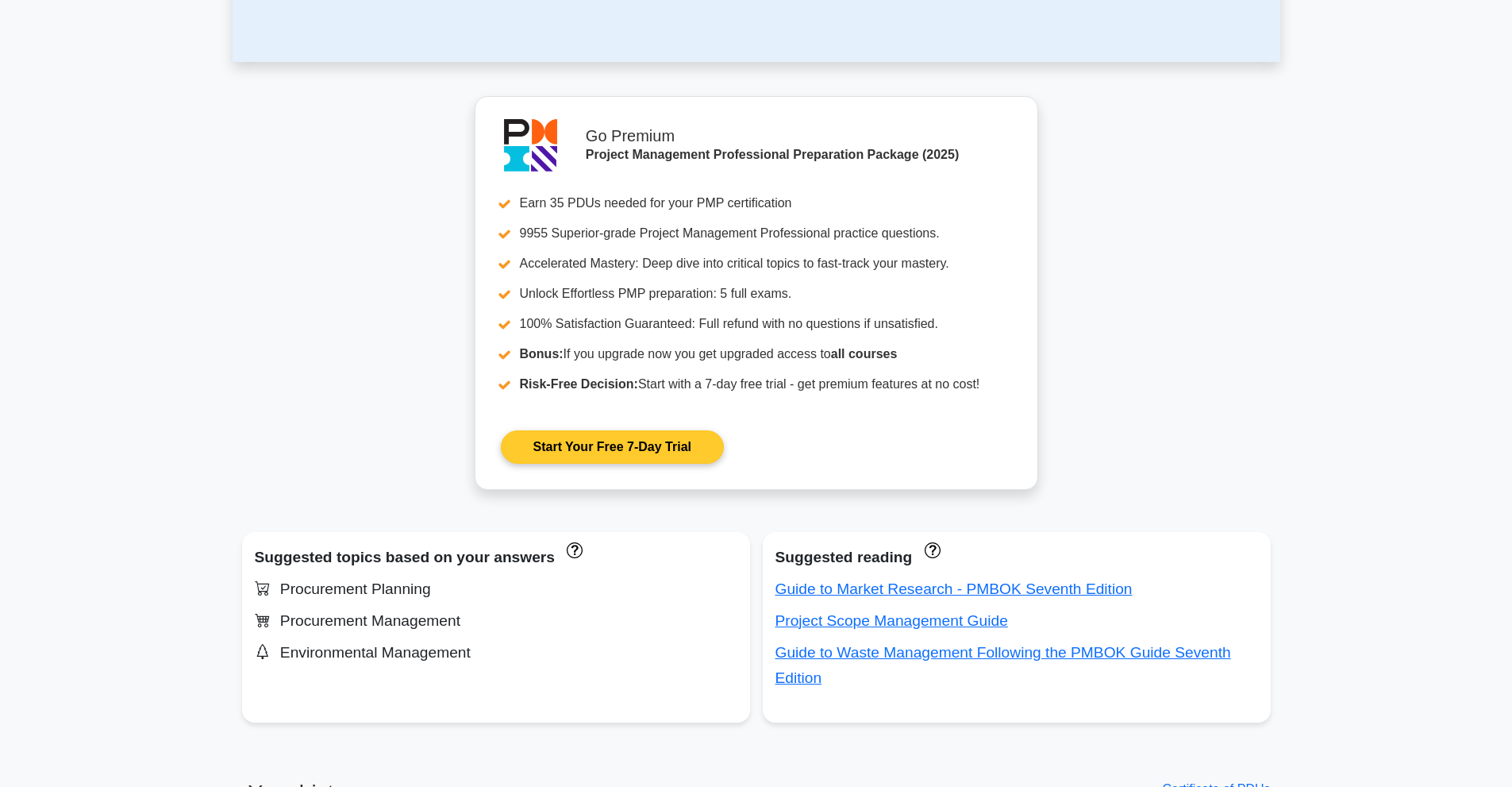
click at [642, 452] on link "Start Your Free 7-Day Trial" at bounding box center [612, 446] width 223 height 33
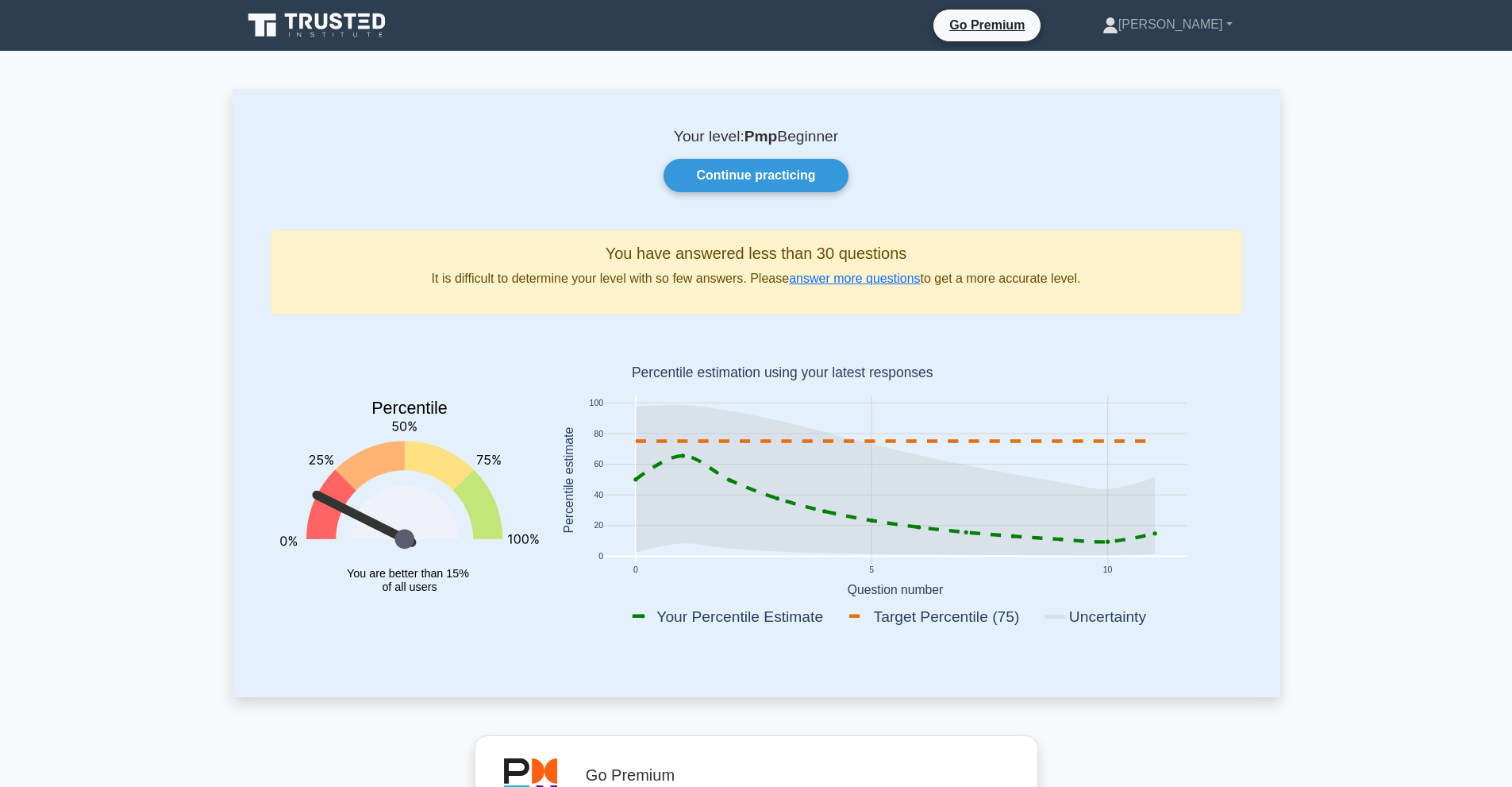
click at [278, 97] on div "Your level: Pmp Beginner Continue practicing You have answered less than 30 que…" at bounding box center [757, 393] width 1048 height 608
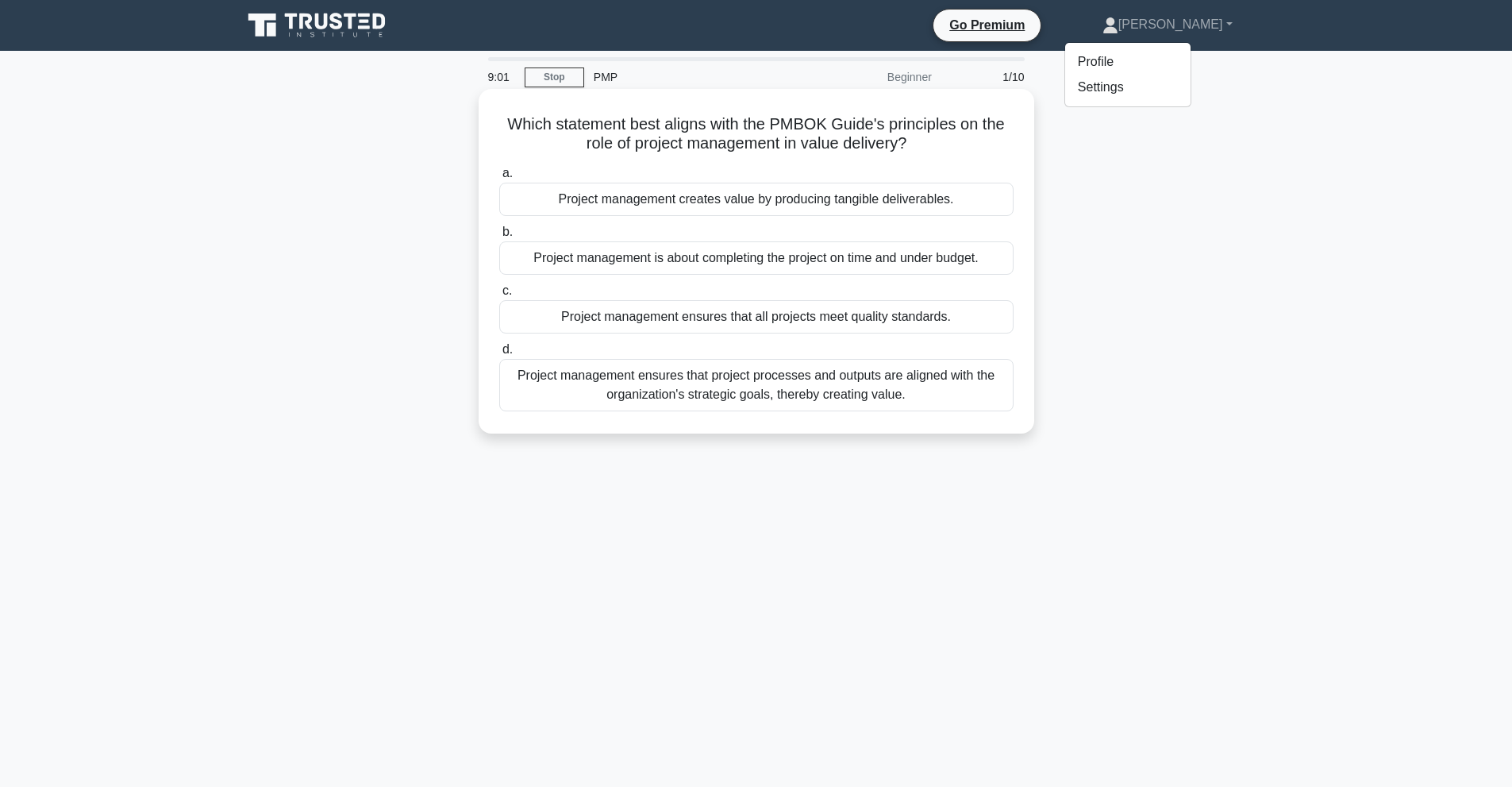
click at [1008, 386] on div "Project management ensures that project processes and outputs are aligned with …" at bounding box center [756, 385] width 515 height 52
click at [499, 355] on input "d. Project management ensures that project processes and outputs are aligned wi…" at bounding box center [499, 350] width 0 height 10
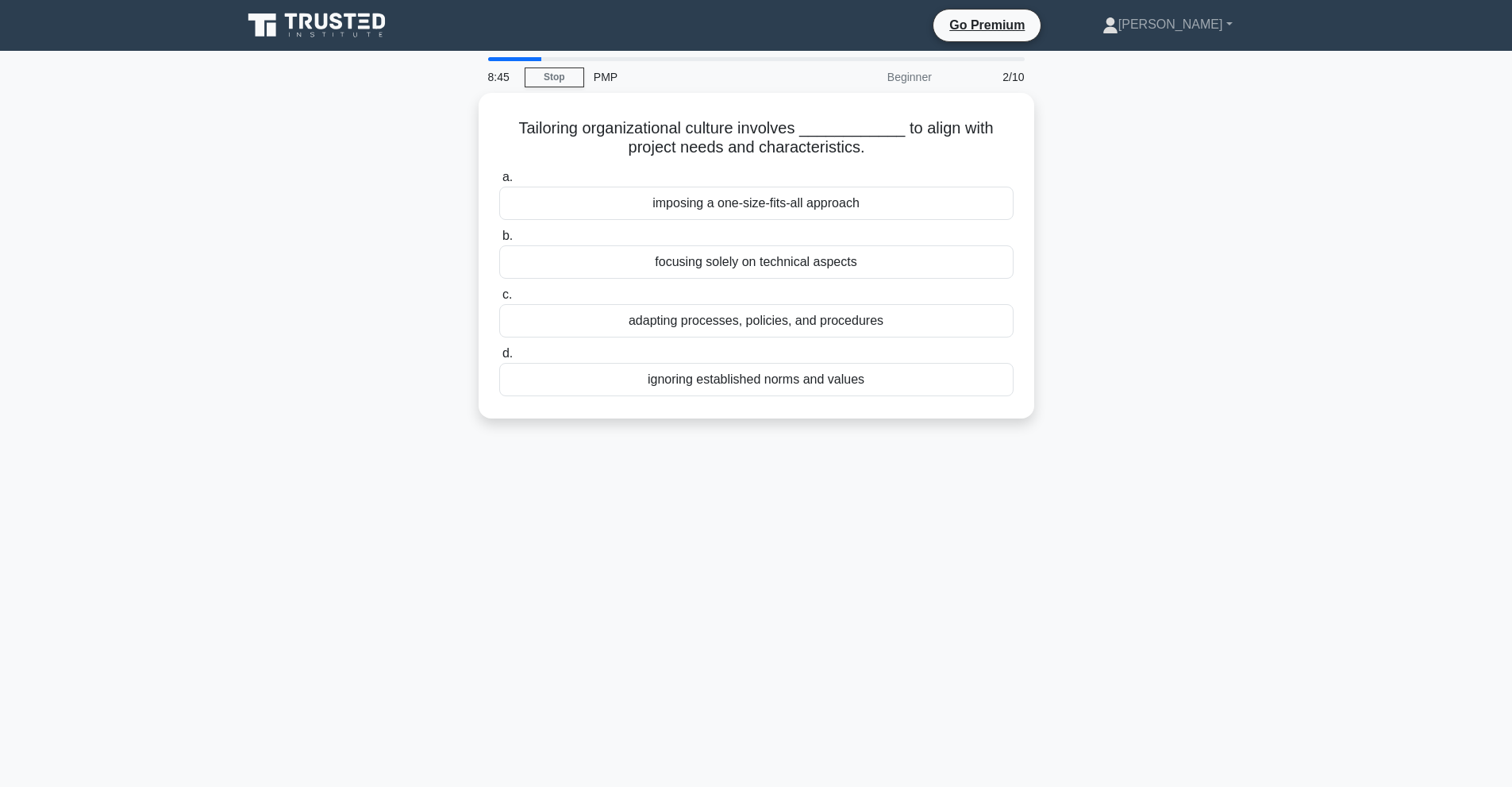
click at [1008, 386] on div "ignoring established norms and values" at bounding box center [756, 379] width 515 height 33
click at [499, 359] on input "d. ignoring established norms and values" at bounding box center [499, 353] width 0 height 10
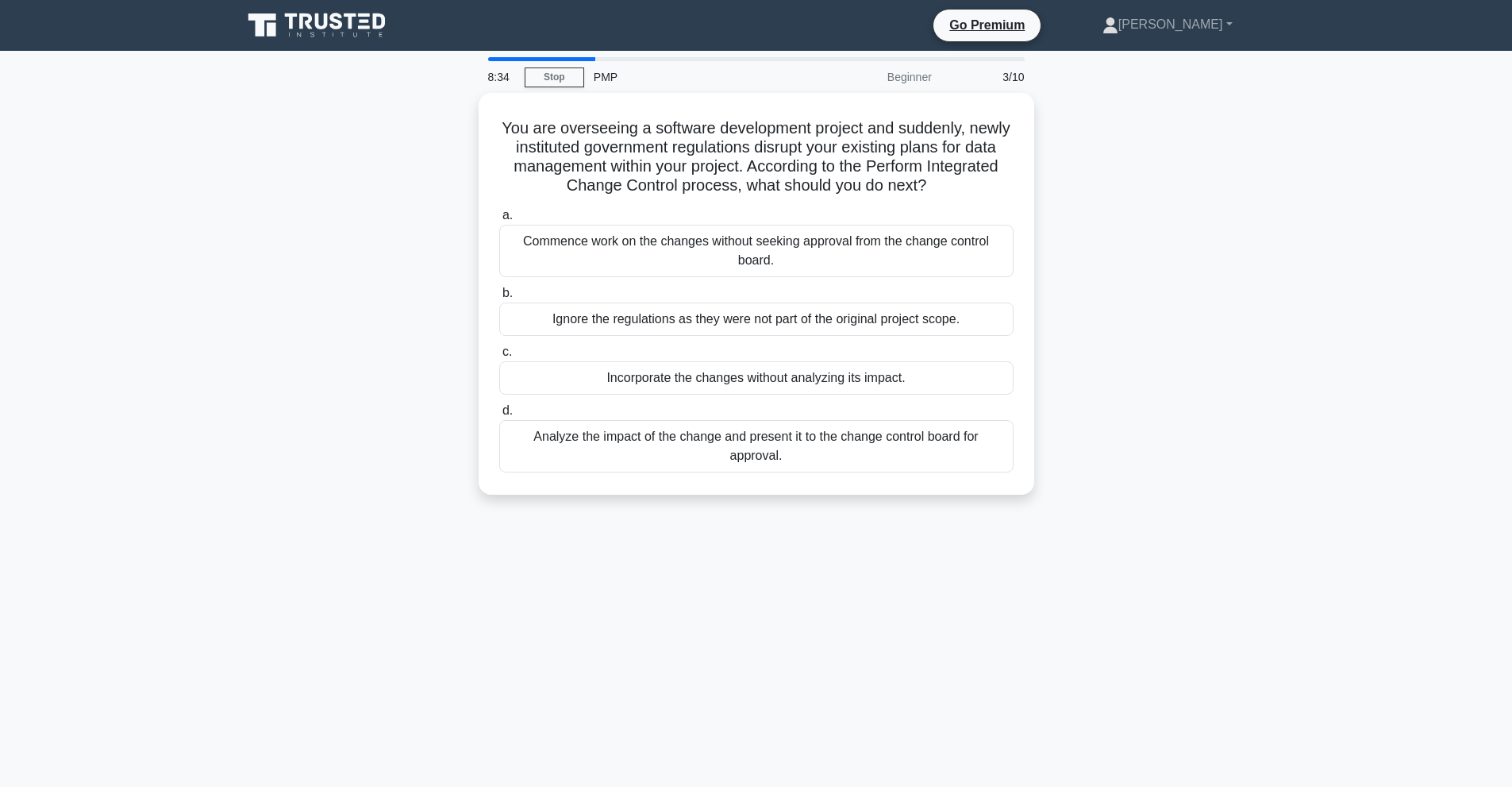
click at [1008, 386] on div "Incorporate the changes without analyzing its impact." at bounding box center [756, 377] width 515 height 33
click at [499, 358] on input "c. Incorporate the changes without analyzing its impact." at bounding box center [499, 353] width 0 height 10
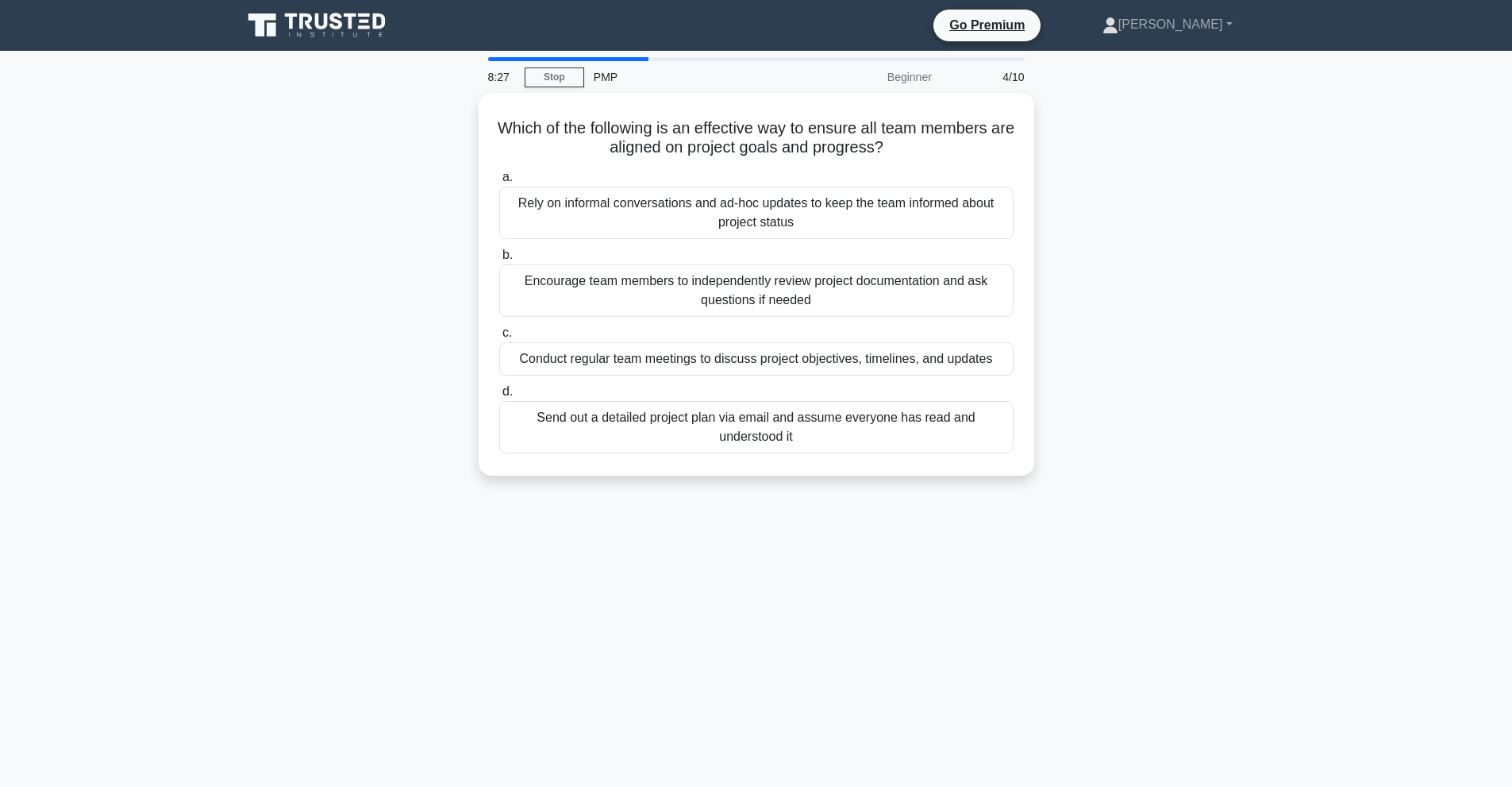
click at [1008, 386] on label "d. Send out a detailed project plan via email and assume everyone has read and …" at bounding box center [756, 417] width 515 height 72
click at [499, 387] on input "d. Send out a detailed project plan via email and assume everyone has read and …" at bounding box center [499, 392] width 0 height 10
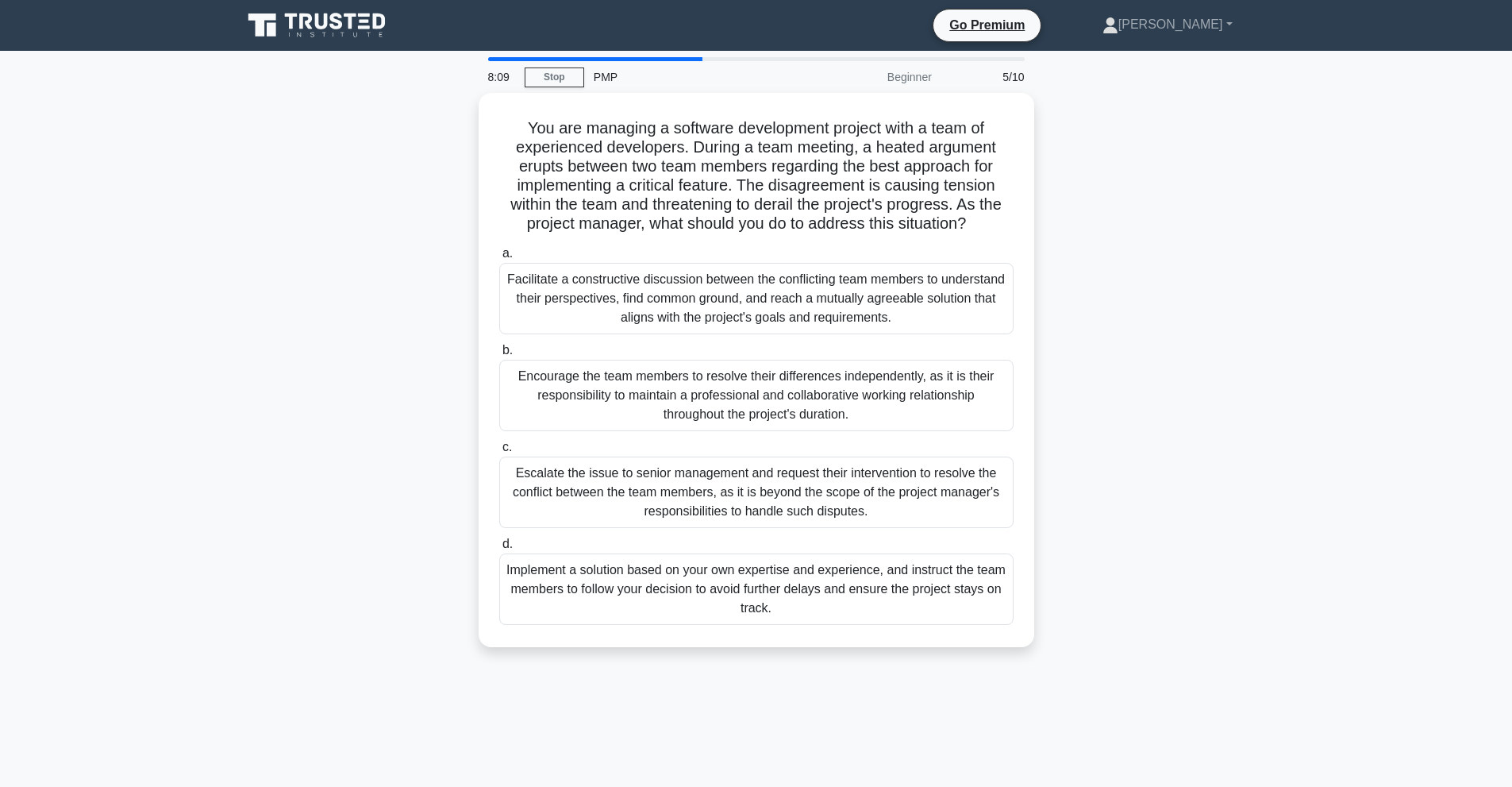
click at [1008, 386] on div "Encourage the team members to resolve their differences independently, as it is…" at bounding box center [756, 395] width 515 height 72
click at [499, 356] on input "b. Encourage the team members to resolve their differences independently, as it…" at bounding box center [499, 351] width 0 height 10
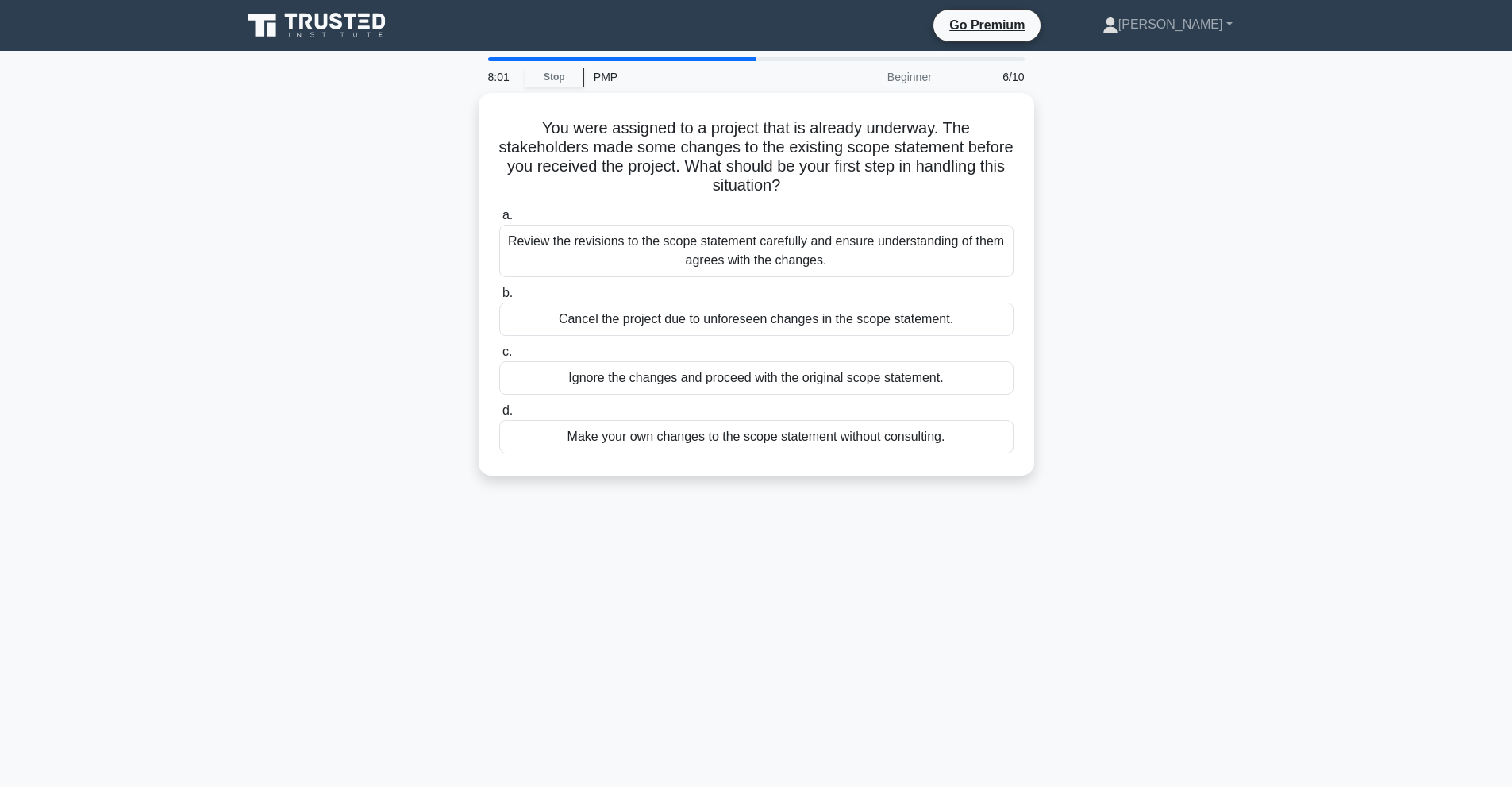
click at [1008, 386] on div "Ignore the changes and proceed with the original scope statement." at bounding box center [756, 377] width 515 height 33
click at [499, 358] on input "c. Ignore the changes and proceed with the original scope statement." at bounding box center [499, 353] width 0 height 10
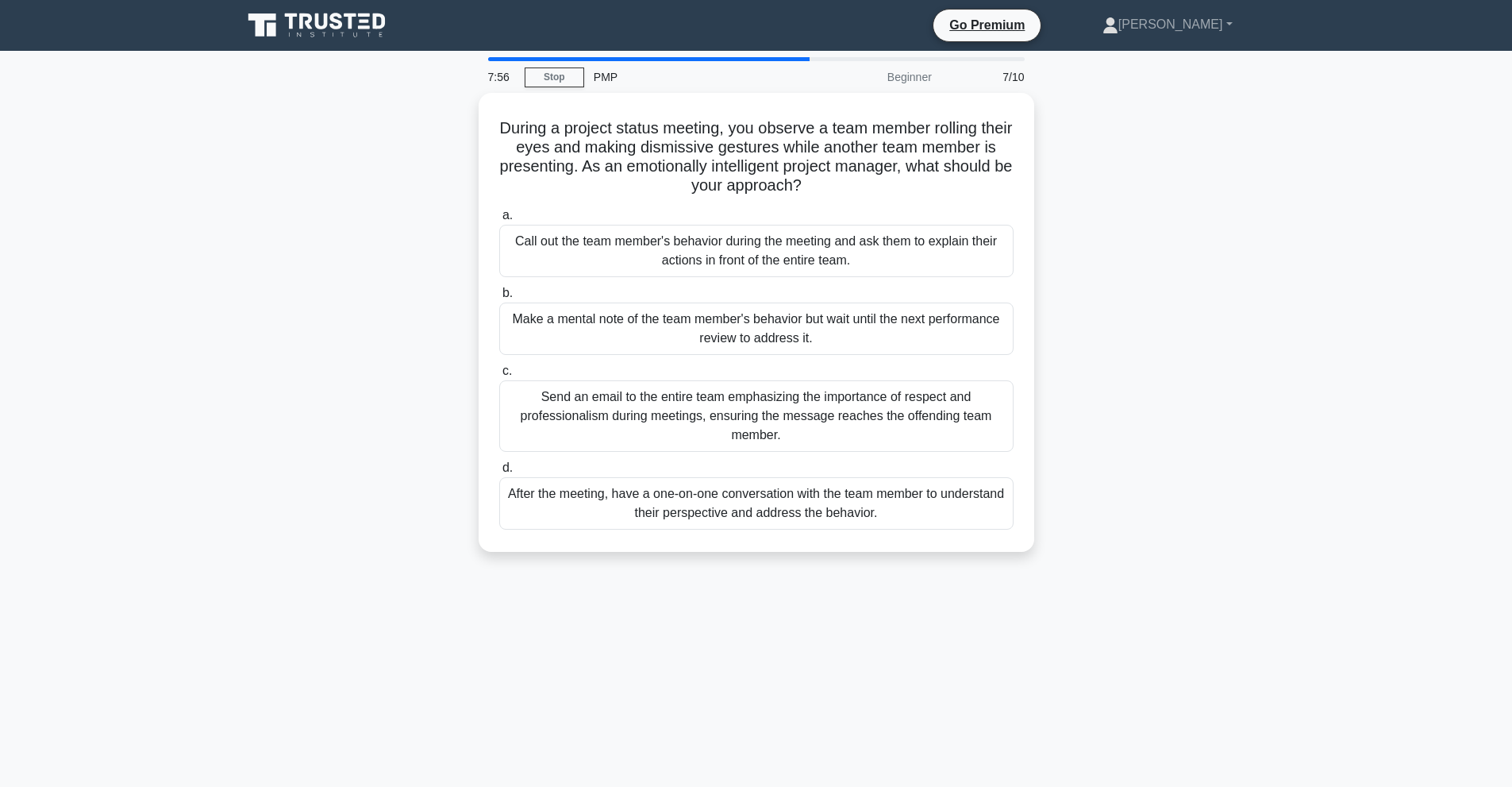
click at [1008, 386] on div "Send an email to the entire team emphasizing the importance of respect and prof…" at bounding box center [756, 417] width 515 height 72
click at [499, 376] on input "c. Send an email to the entire team emphasizing the importance of respect and p…" at bounding box center [499, 371] width 0 height 10
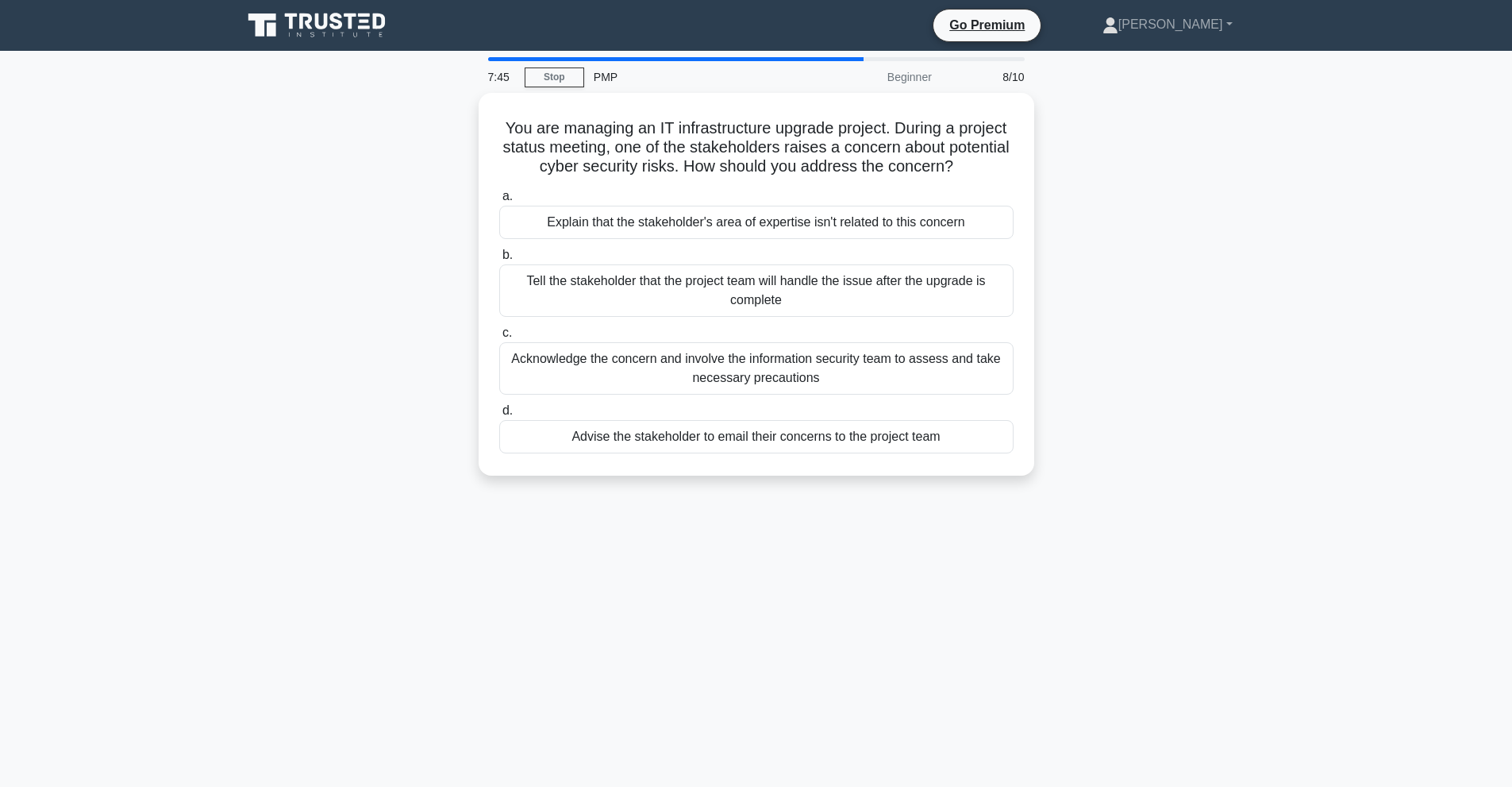
click at [1008, 386] on div "Acknowledge the concern and involve the information security team to assess and…" at bounding box center [756, 368] width 515 height 52
click at [499, 338] on input "c. Acknowledge the concern and involve the information security team to assess …" at bounding box center [499, 333] width 0 height 10
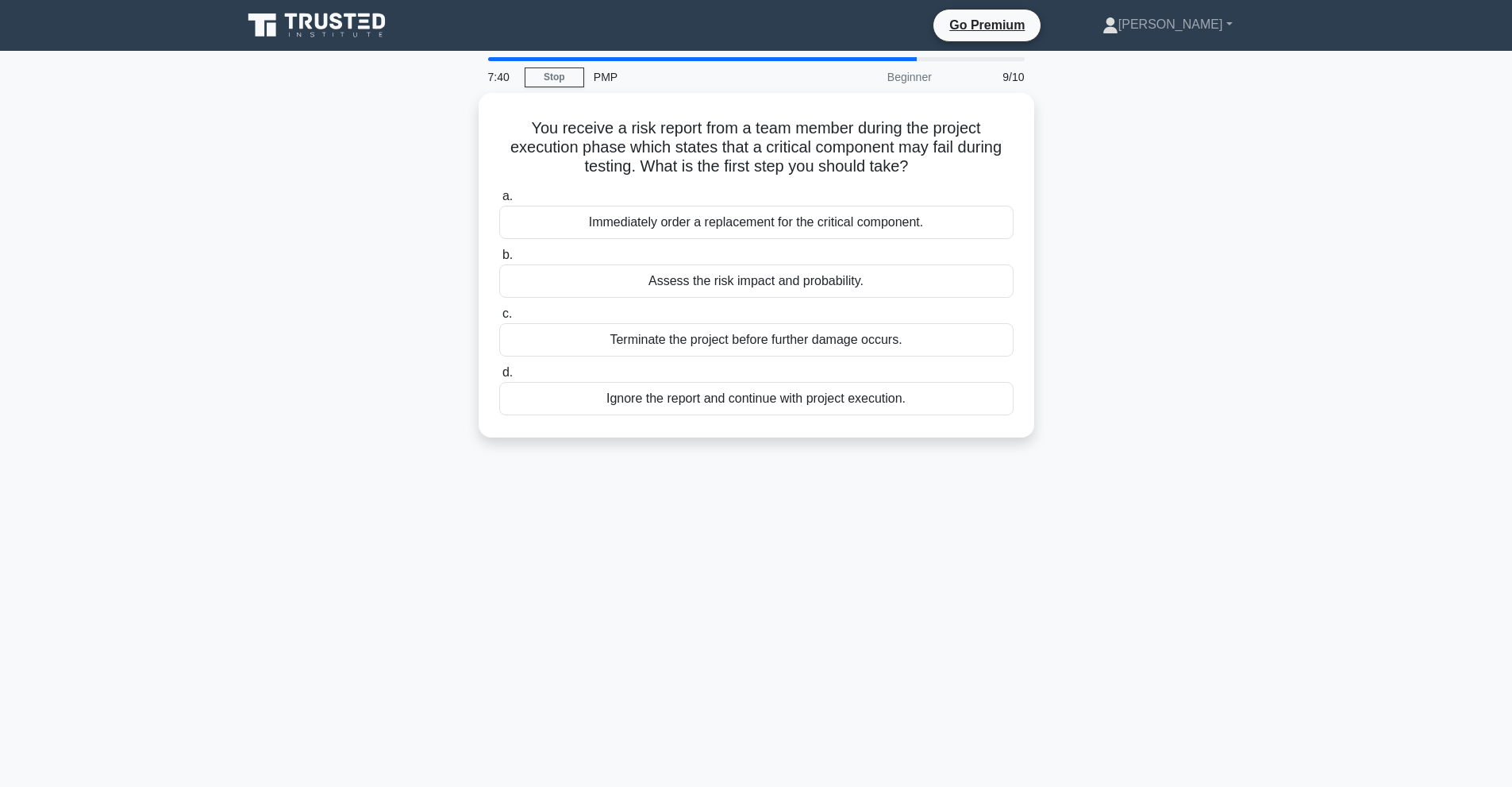
click at [1008, 386] on div "Ignore the report and continue with project execution." at bounding box center [756, 398] width 515 height 33
click at [499, 378] on input "d. Ignore the report and continue with project execution." at bounding box center [499, 373] width 0 height 10
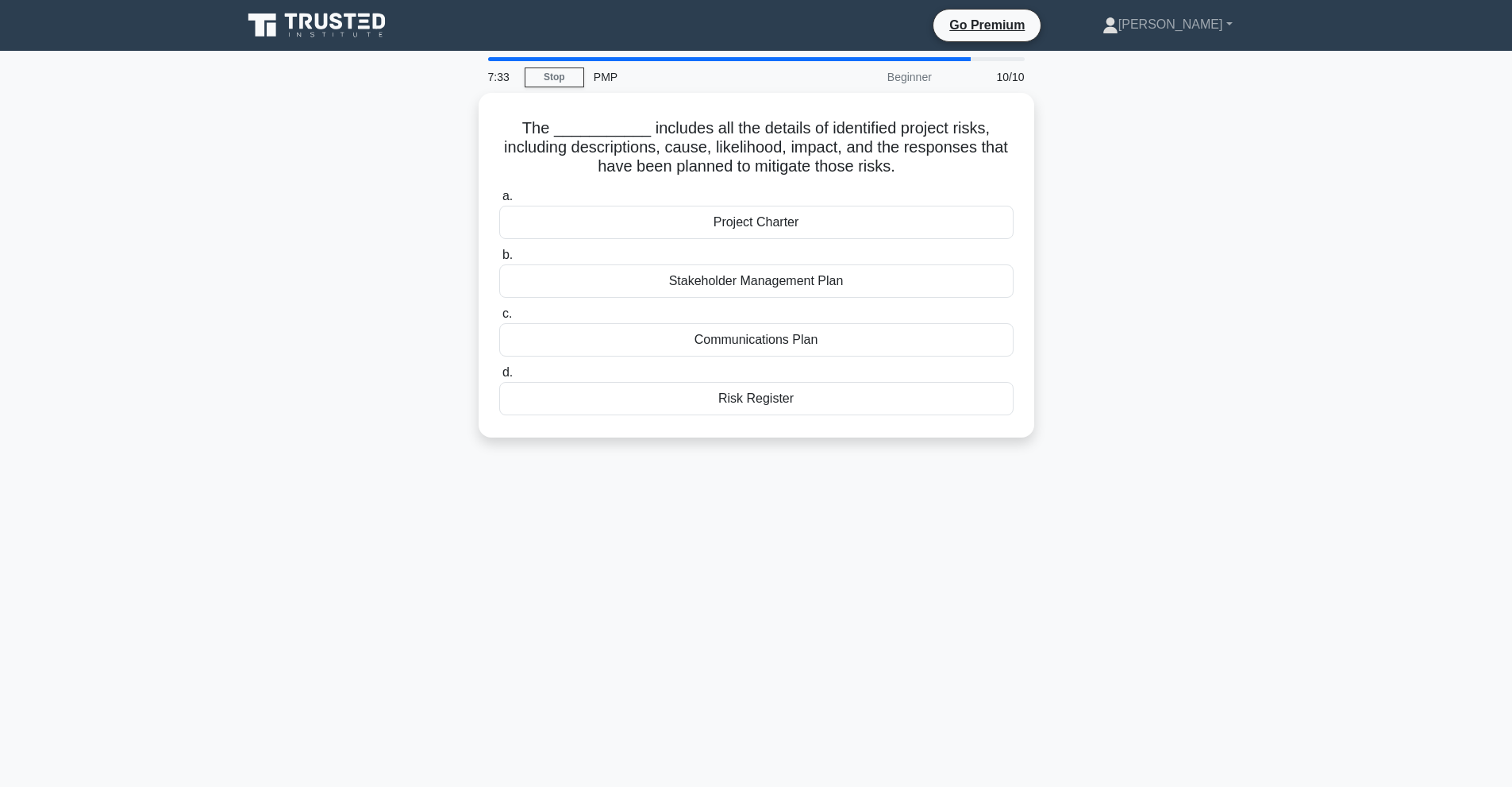
click at [1008, 386] on div "Risk Register" at bounding box center [756, 398] width 515 height 33
click at [499, 378] on input "d. Risk Register" at bounding box center [499, 373] width 0 height 10
